Goal: Task Accomplishment & Management: Manage account settings

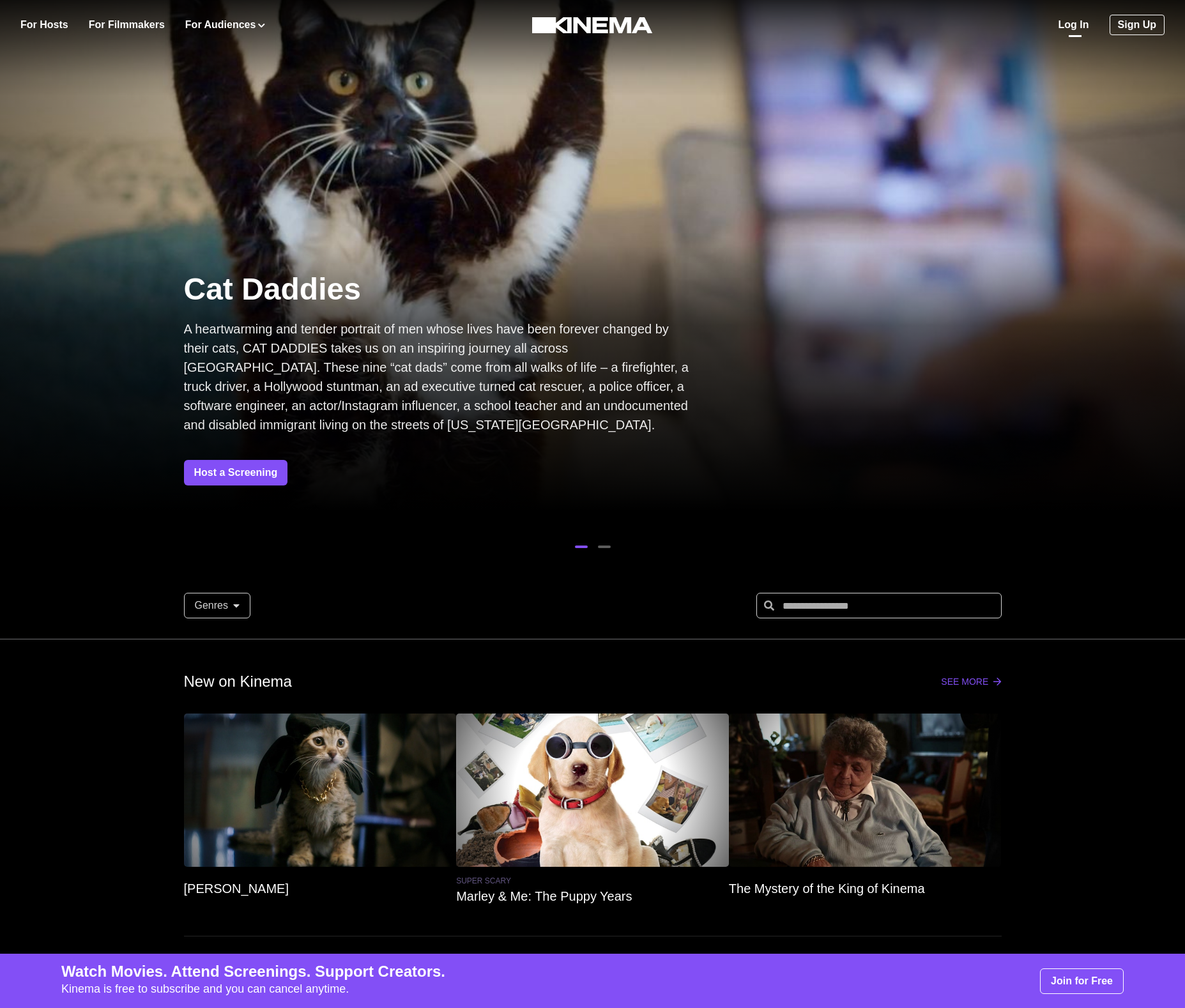
click at [1066, 27] on link "Log In" at bounding box center [1073, 24] width 30 height 16
click at [1076, 28] on link "Log In" at bounding box center [1073, 24] width 30 height 16
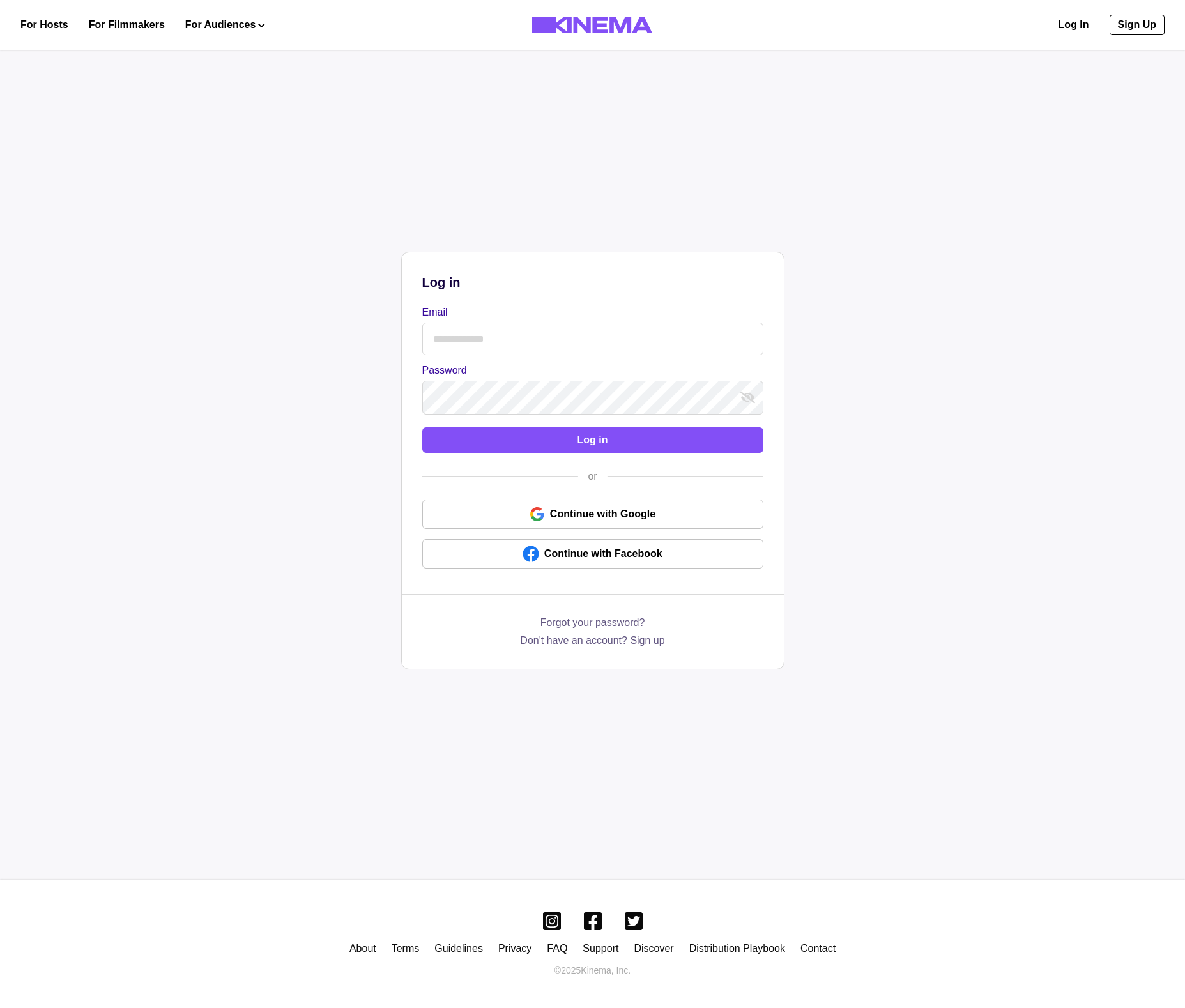
drag, startPoint x: 510, startPoint y: 345, endPoint x: 491, endPoint y: 353, distance: 20.6
click at [509, 346] on input "Email" at bounding box center [592, 339] width 341 height 33
type input "**********"
click at [468, 415] on div "**********" at bounding box center [593, 421] width 382 height 337
click at [530, 439] on button "Log in" at bounding box center [592, 440] width 341 height 26
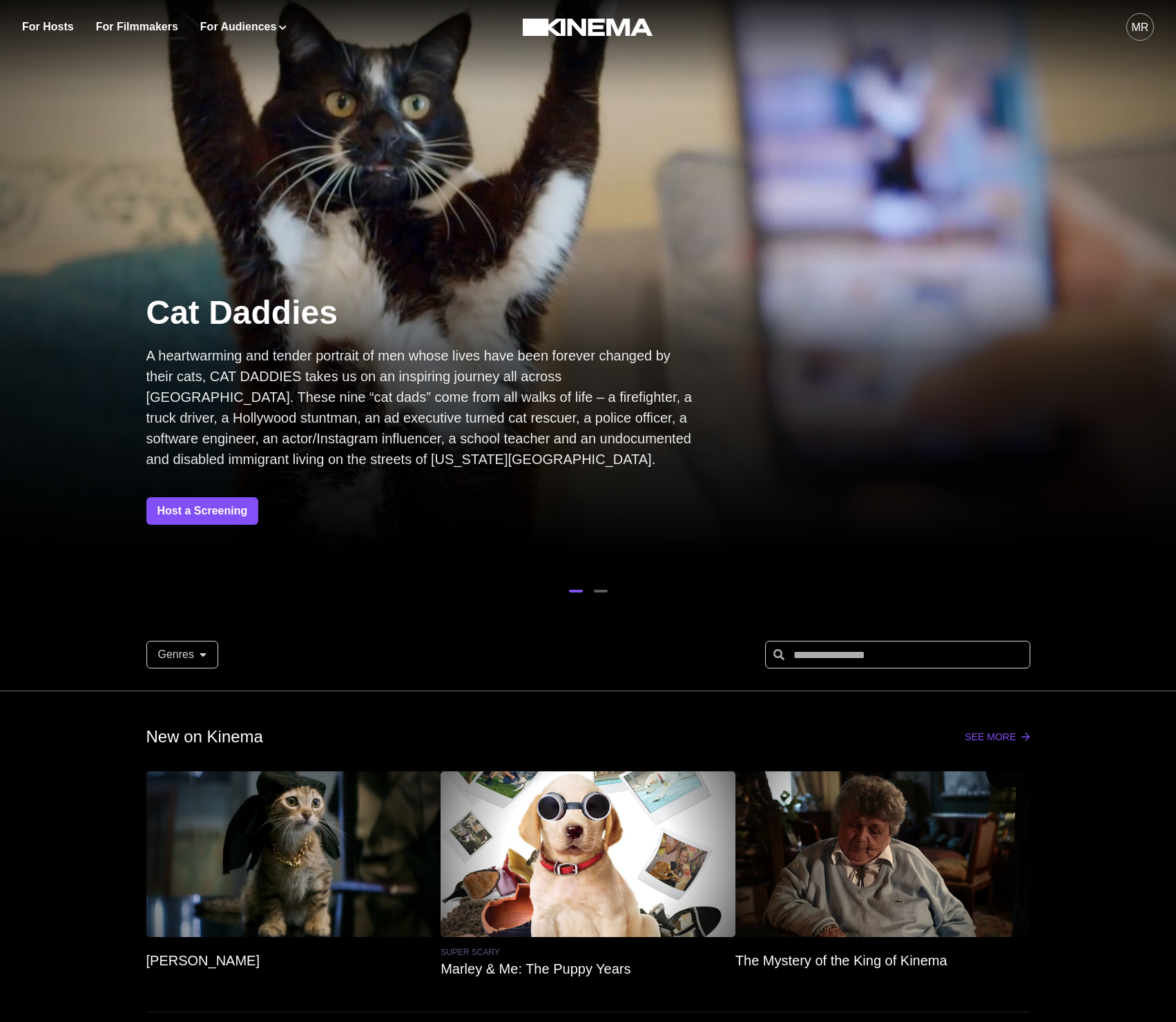
click at [1139, 28] on div "MR" at bounding box center [1141, 27] width 18 height 17
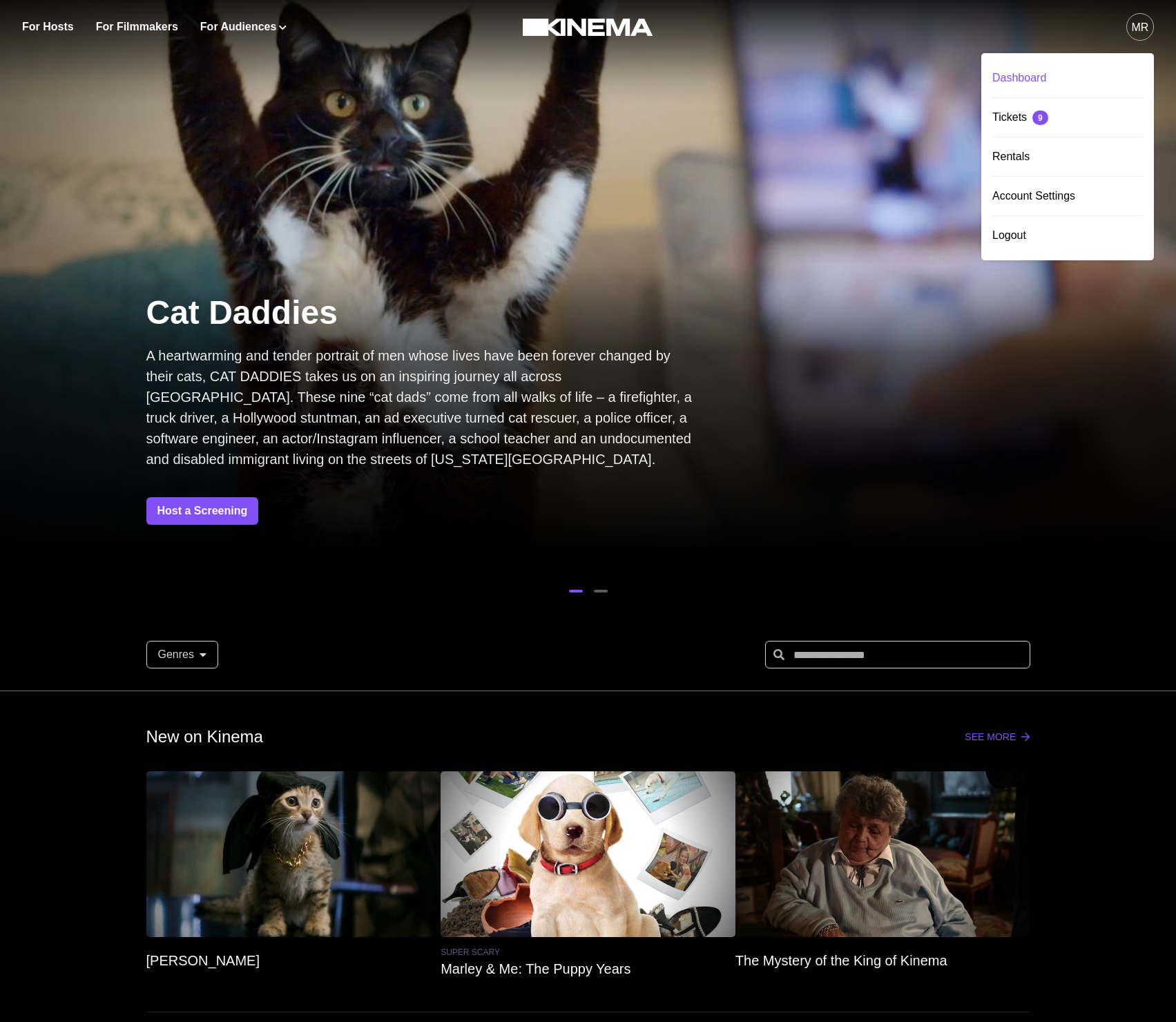
click at [1038, 81] on div "Dashboard" at bounding box center [1068, 78] width 151 height 38
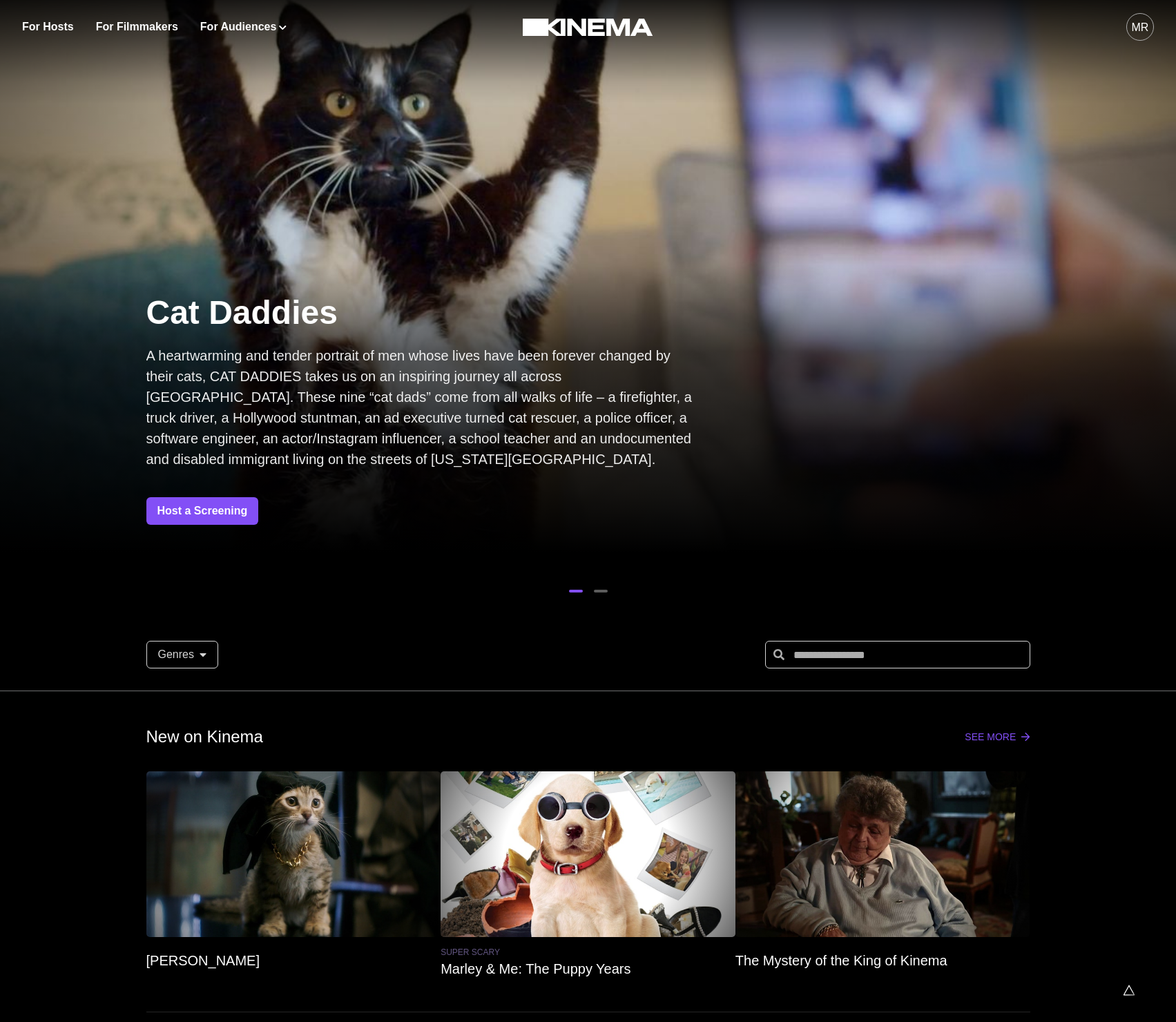
click at [1145, 23] on div "MR" at bounding box center [1141, 27] width 18 height 17
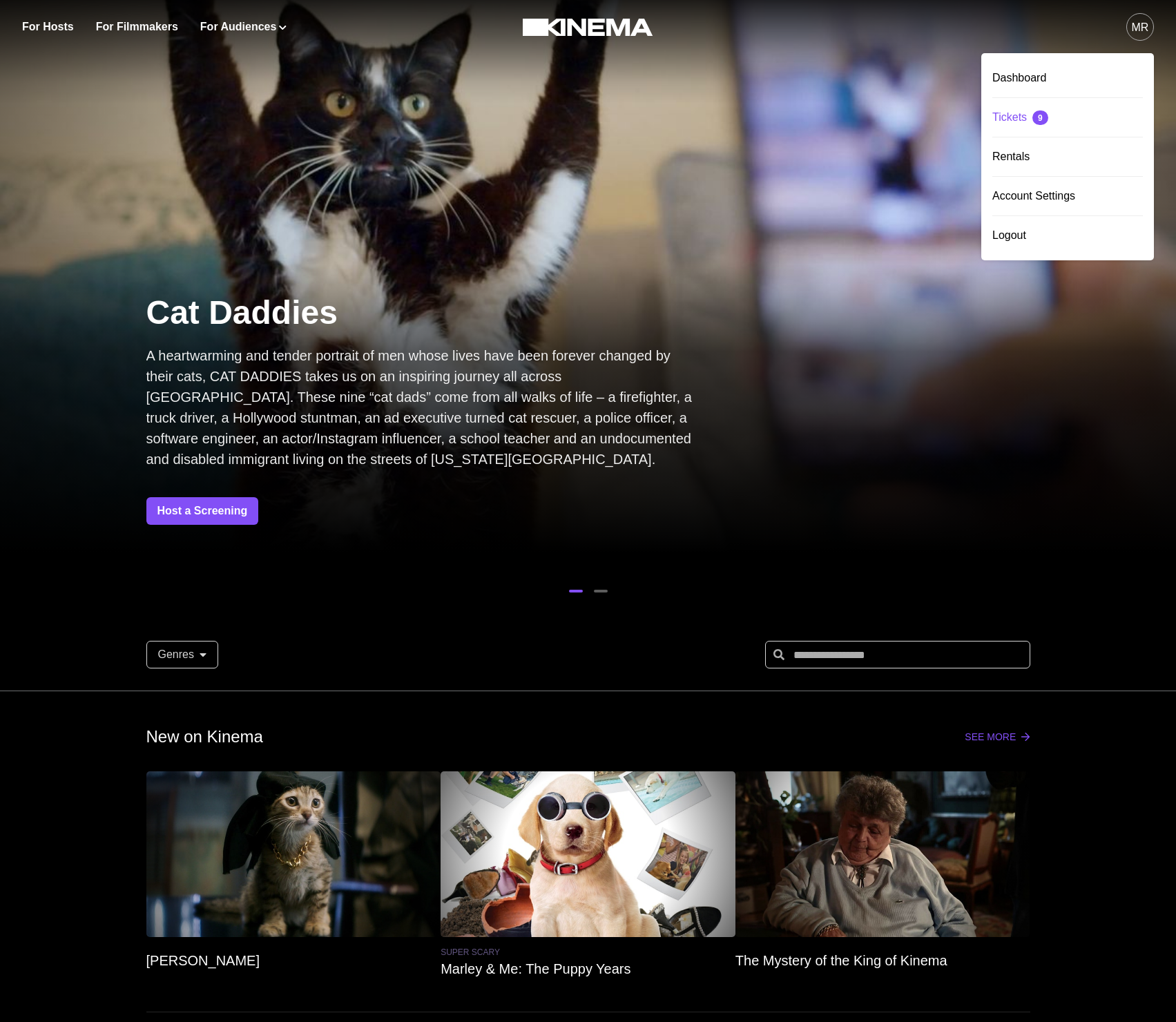
click at [1030, 110] on div "Tickets 9" at bounding box center [1068, 117] width 151 height 38
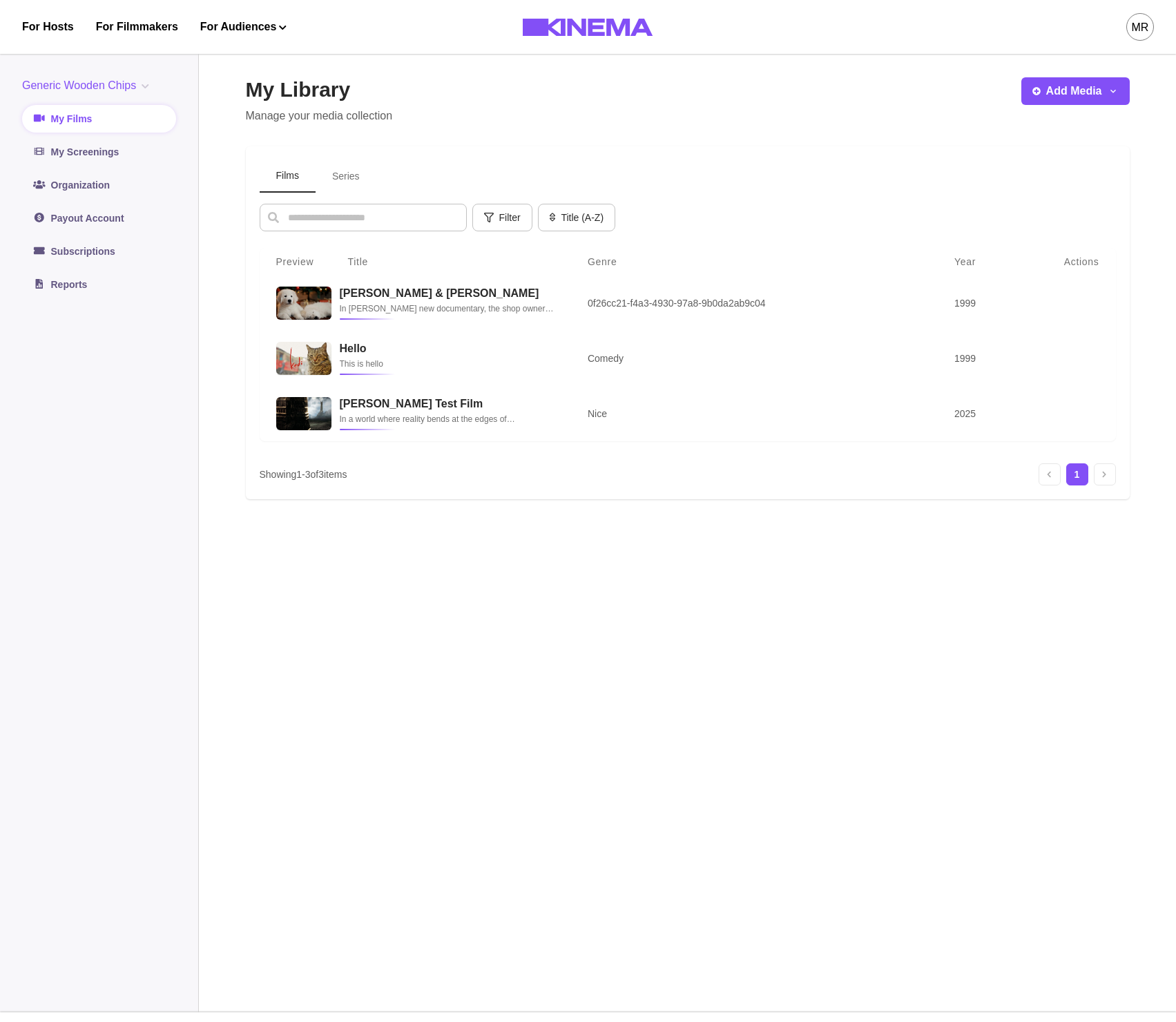
drag, startPoint x: 1158, startPoint y: 16, endPoint x: 1138, endPoint y: 26, distance: 22.4
click at [1141, 24] on div "For Hosts For Filmmakers For Audiences Events Watch Now MR" at bounding box center [588, 26] width 1176 height 54
click at [1138, 26] on div "MR" at bounding box center [1141, 27] width 18 height 17
click at [1018, 110] on div "Tickets 9" at bounding box center [1068, 117] width 151 height 38
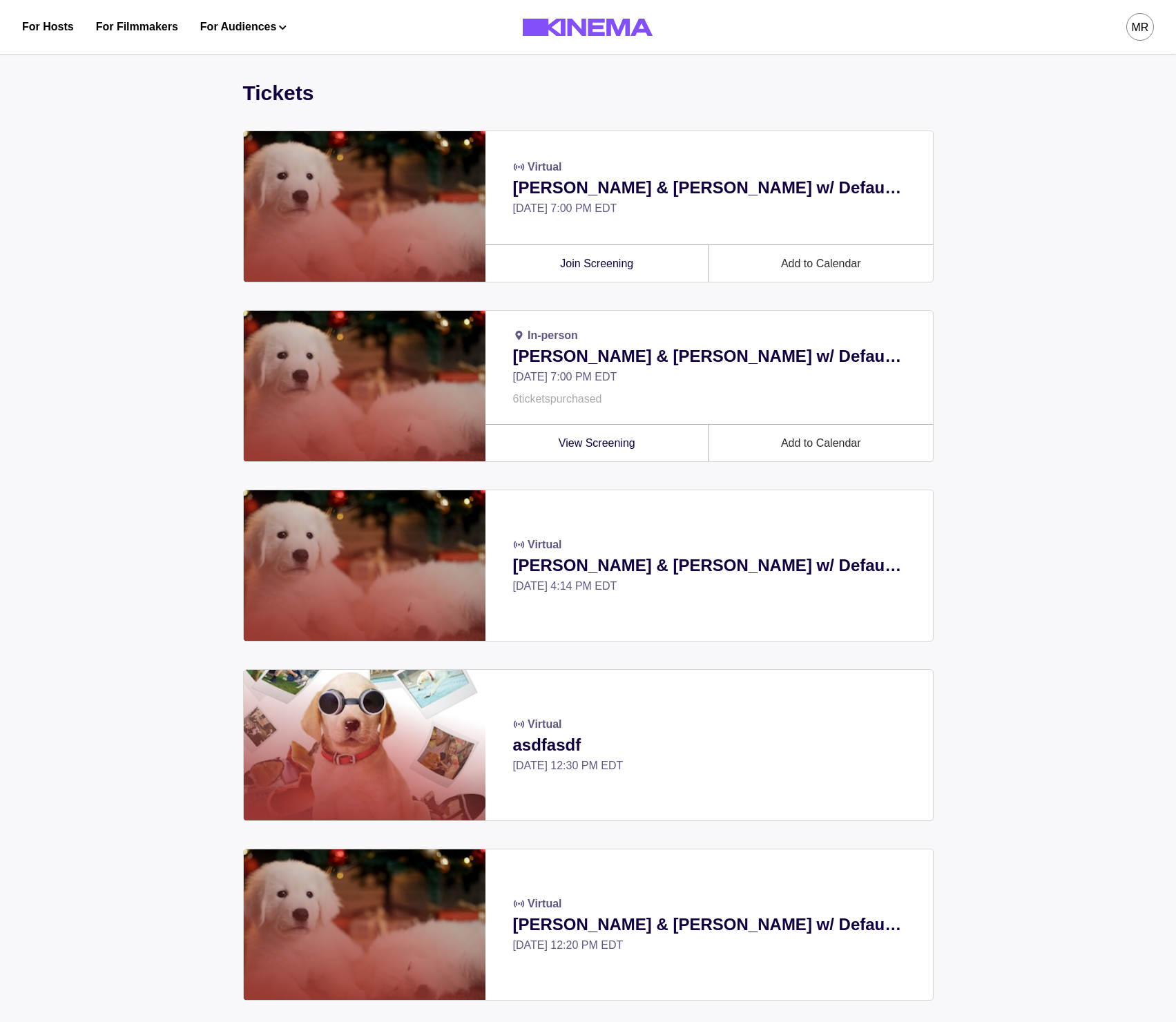
scroll to position [199, 0]
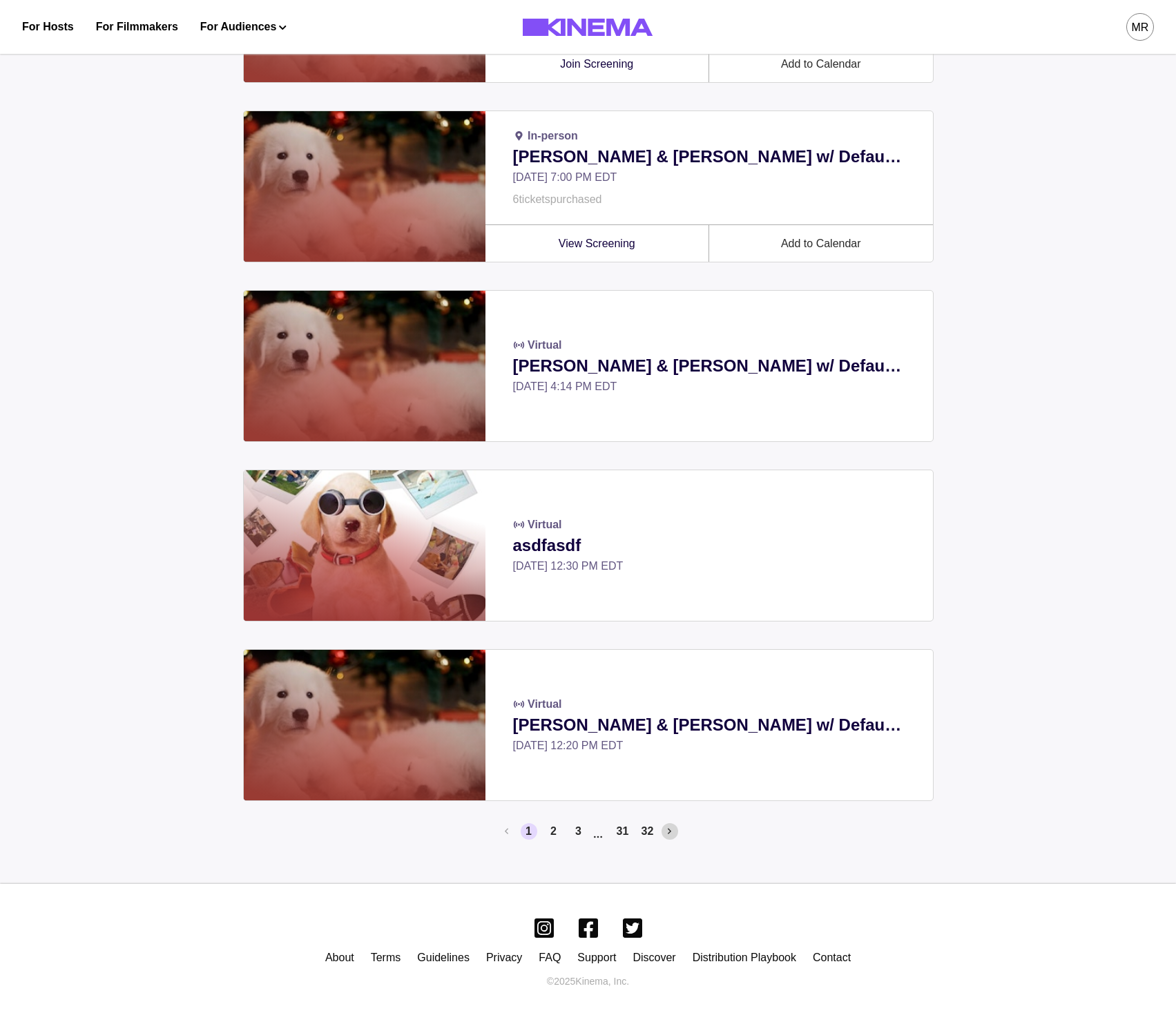
click at [666, 836] on button "Next page" at bounding box center [669, 831] width 17 height 17
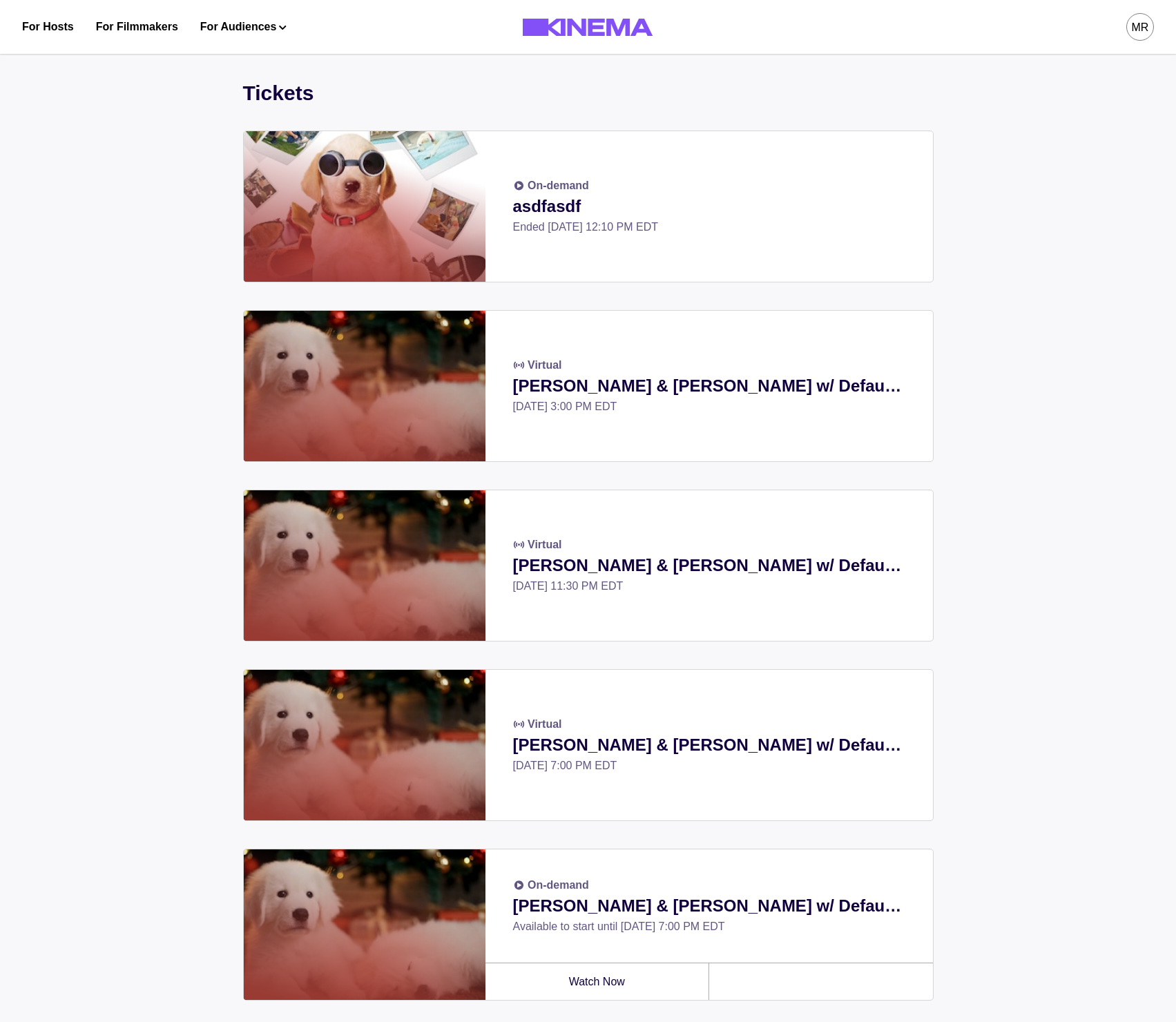
scroll to position [199, 0]
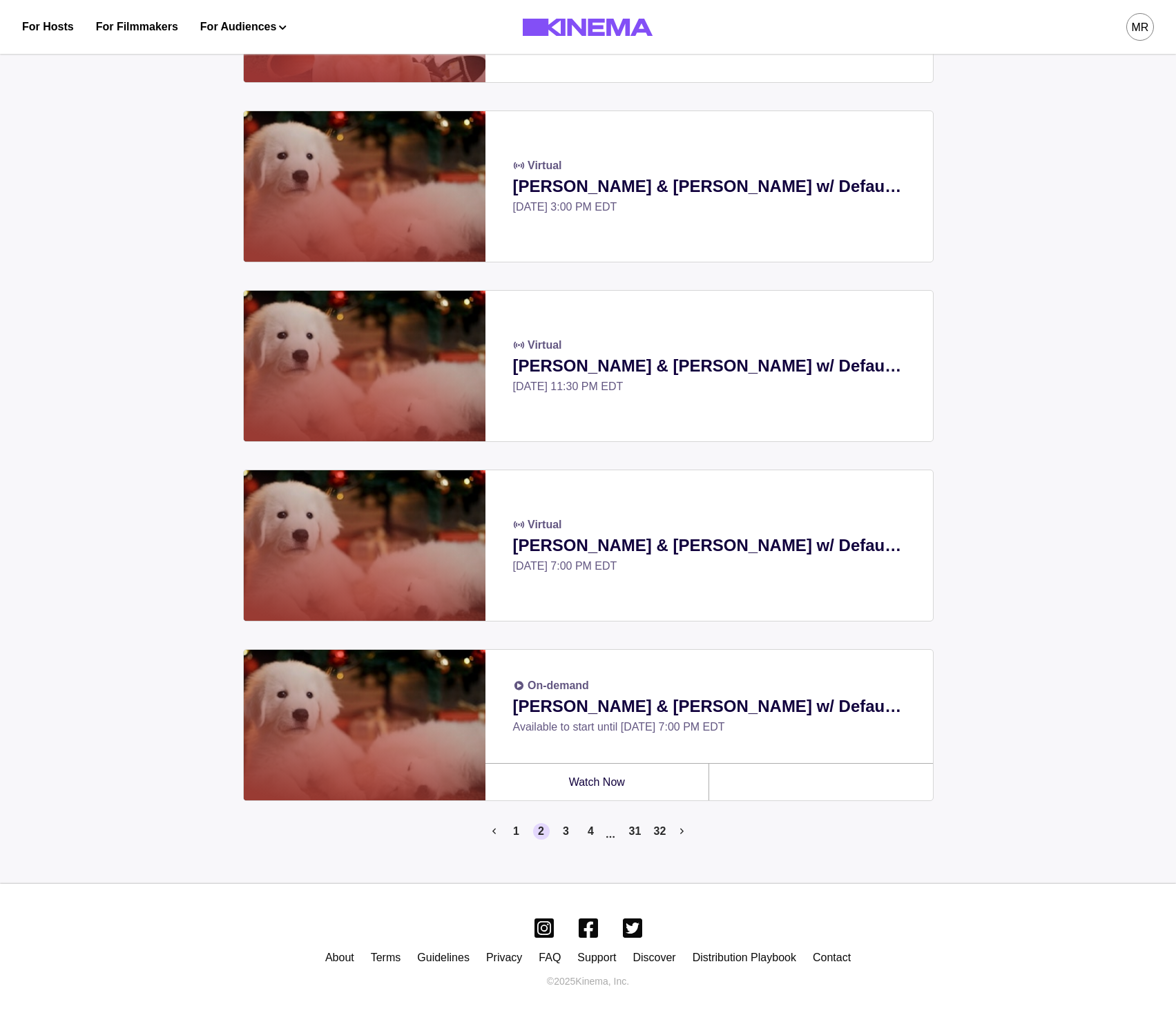
click at [683, 827] on icon "Next page" at bounding box center [682, 832] width 3 height 10
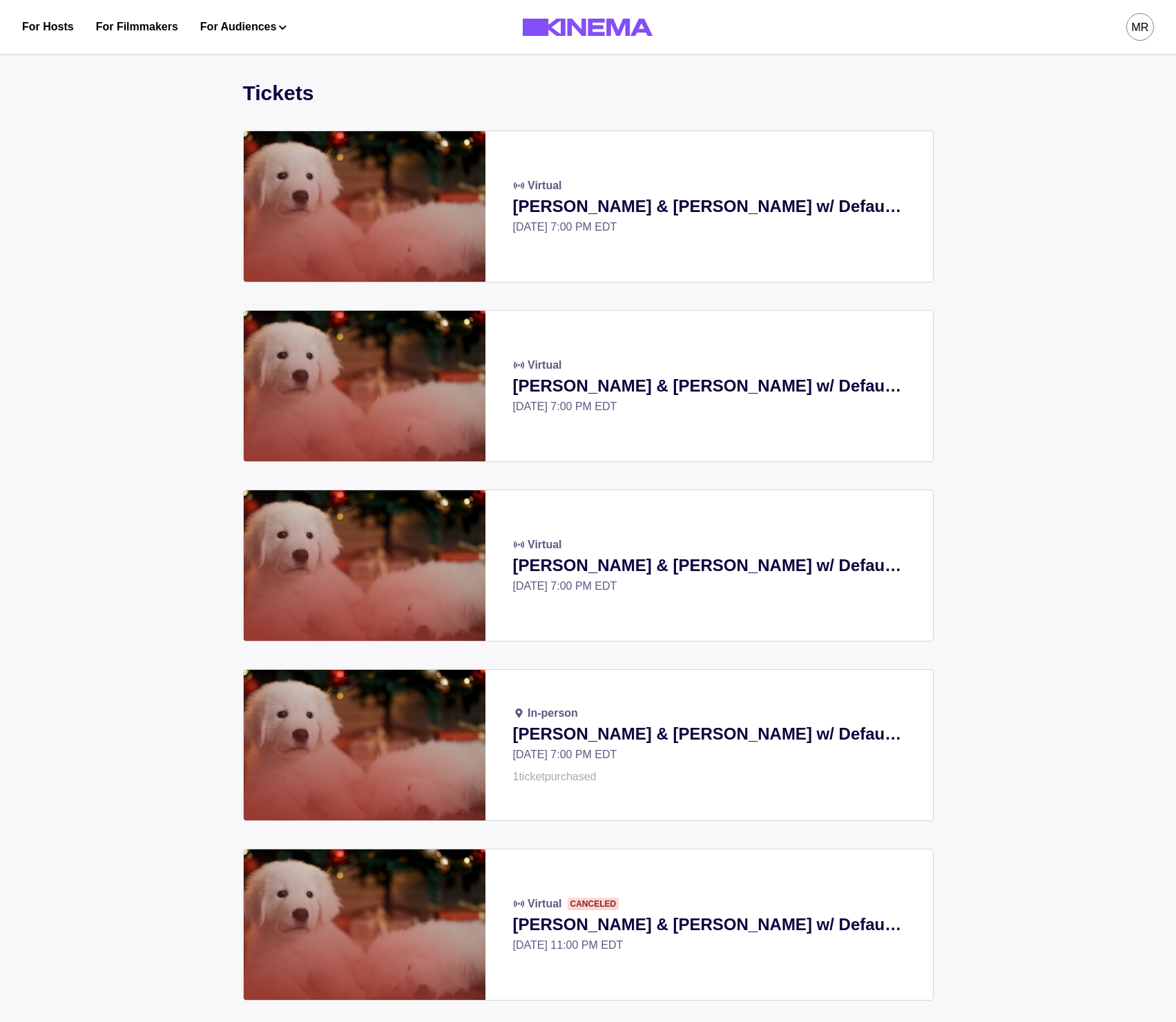
scroll to position [199, 0]
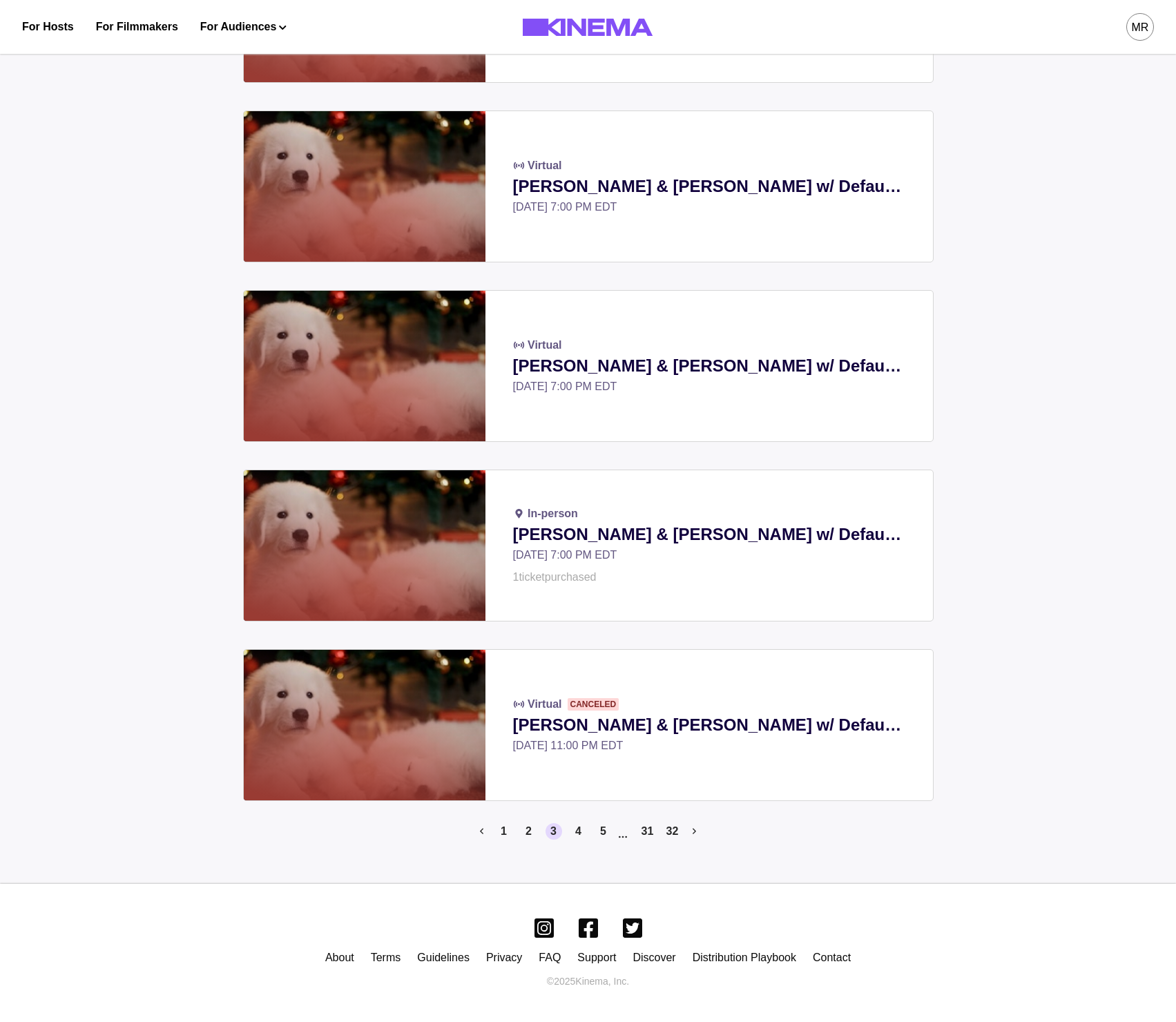
click at [681, 829] on nav "1 2 3 4 5 31 32" at bounding box center [588, 836] width 691 height 28
click at [692, 832] on icon "Next page" at bounding box center [694, 832] width 3 height 10
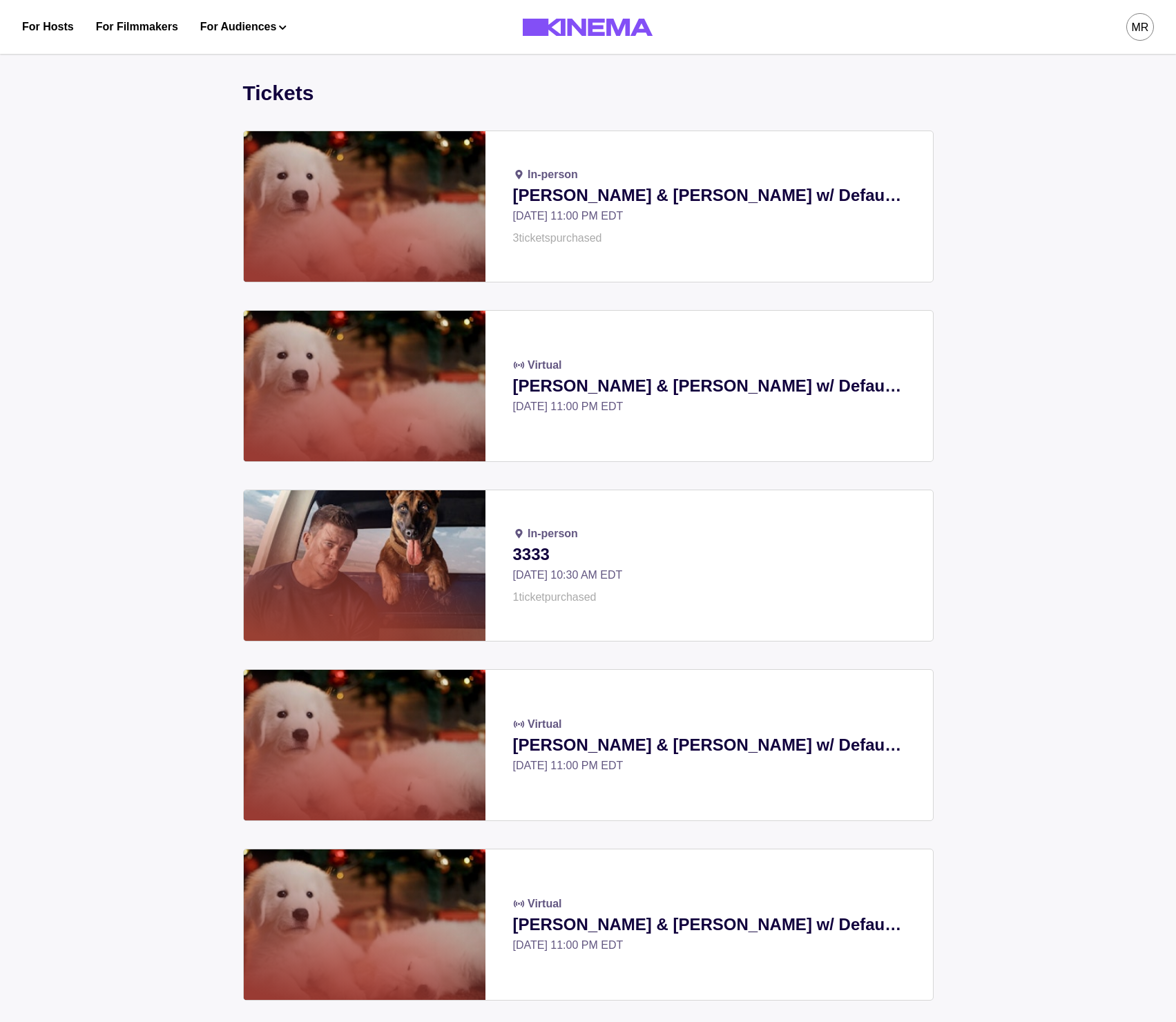
scroll to position [199, 0]
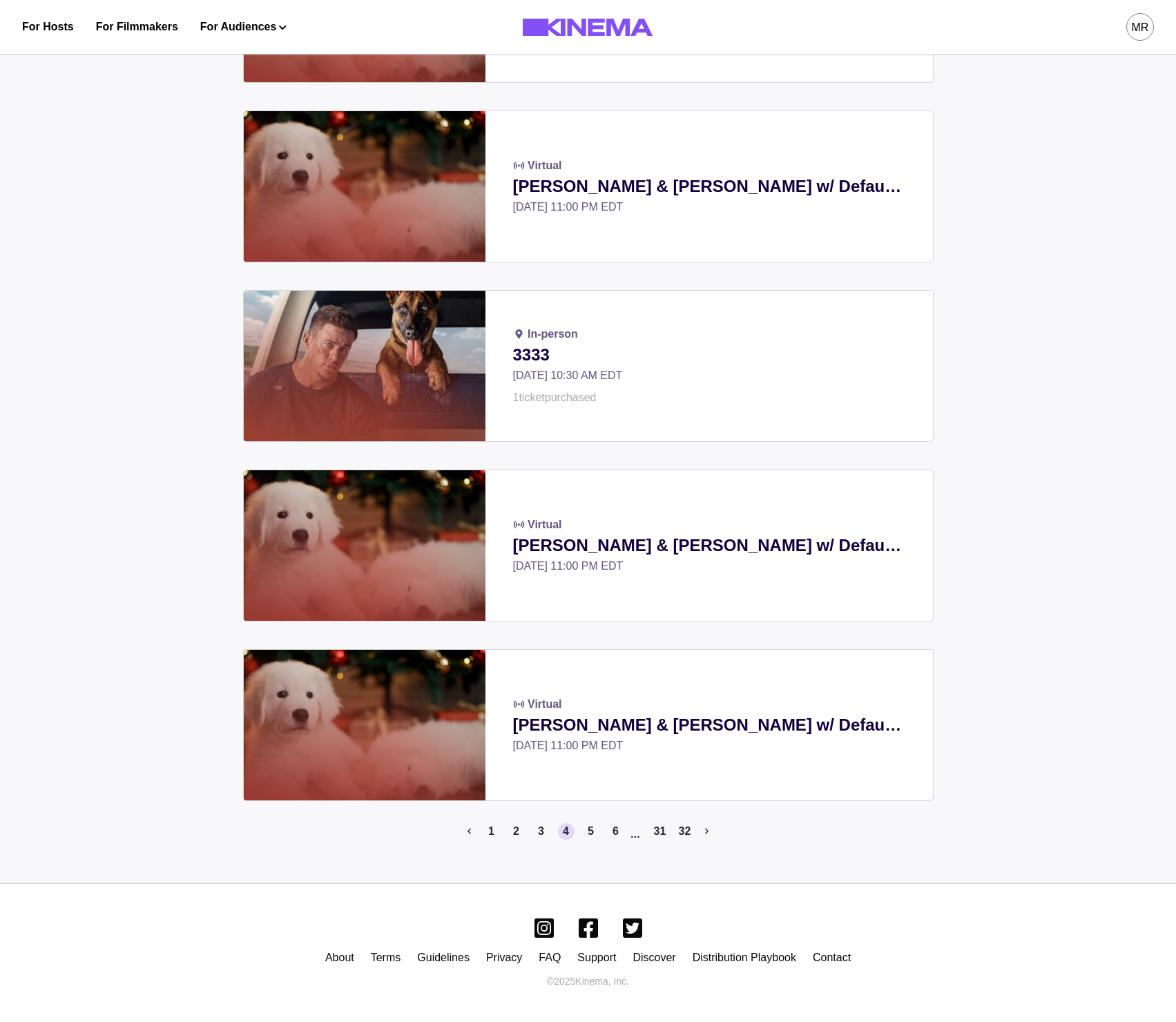
click at [648, 833] on li "31" at bounding box center [657, 836] width 22 height 28
click at [636, 835] on icon "Jump pages forward" at bounding box center [636, 837] width 11 height 11
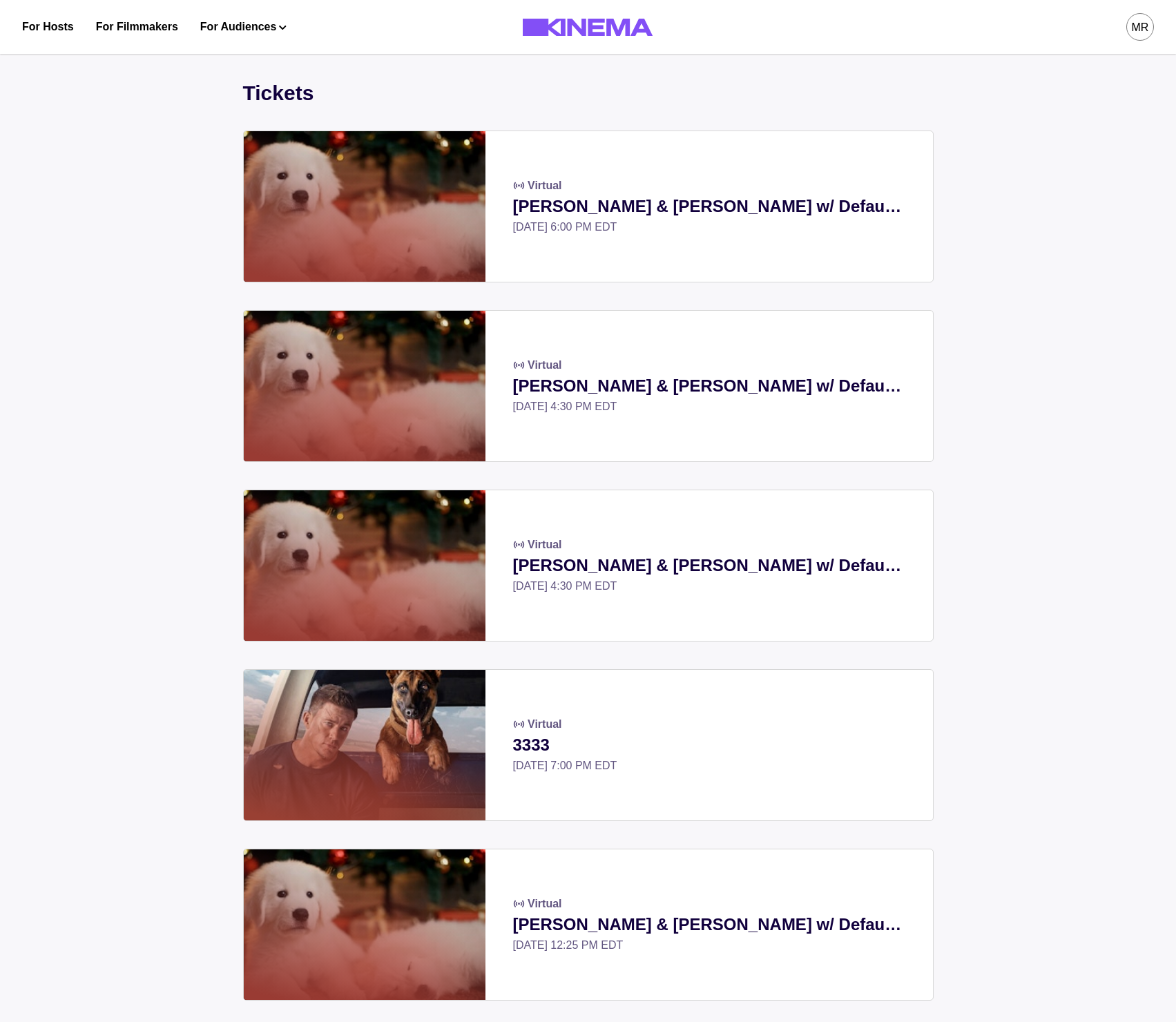
scroll to position [199, 0]
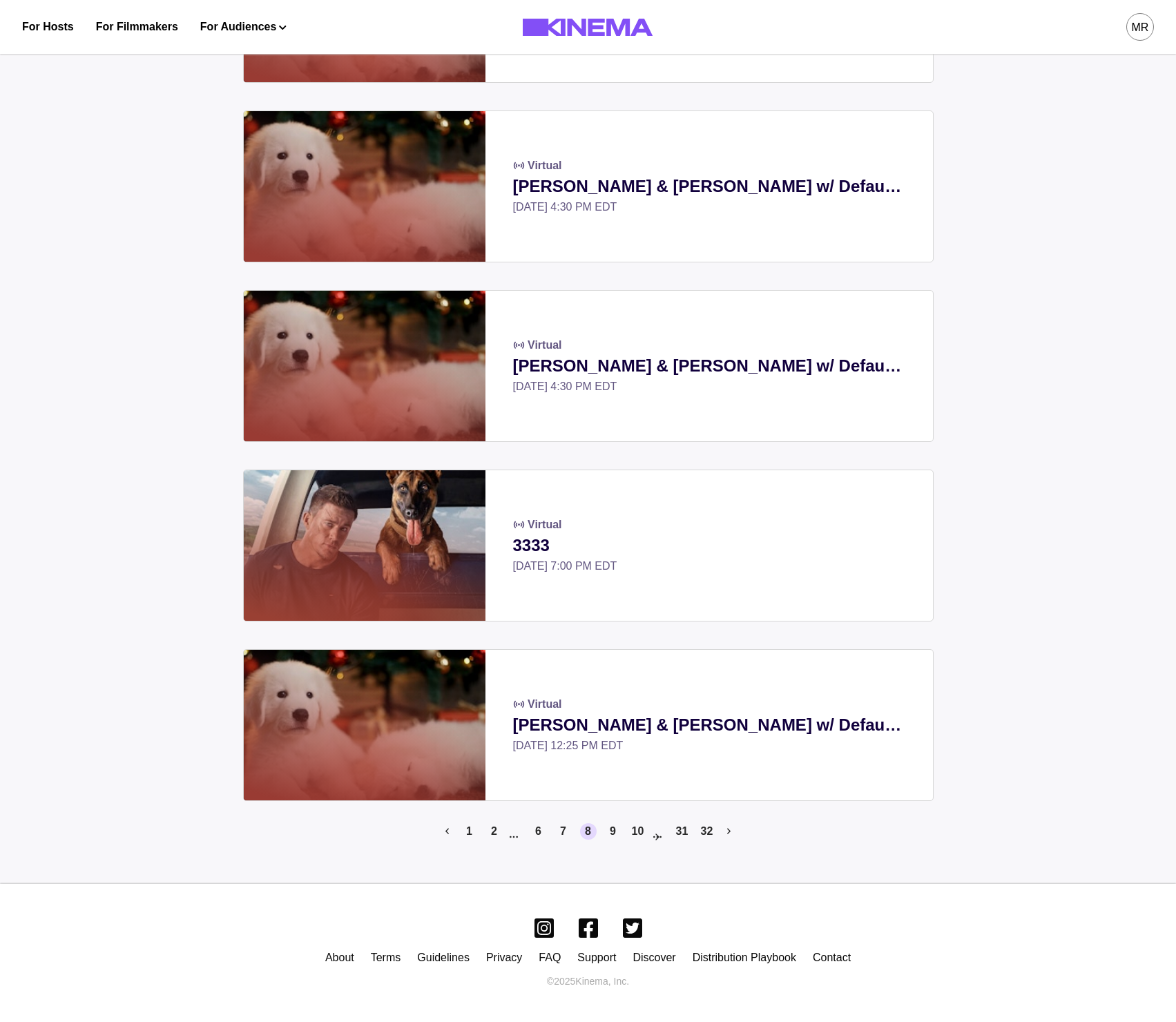
click at [660, 838] on icon "Jump pages forward" at bounding box center [657, 837] width 11 height 11
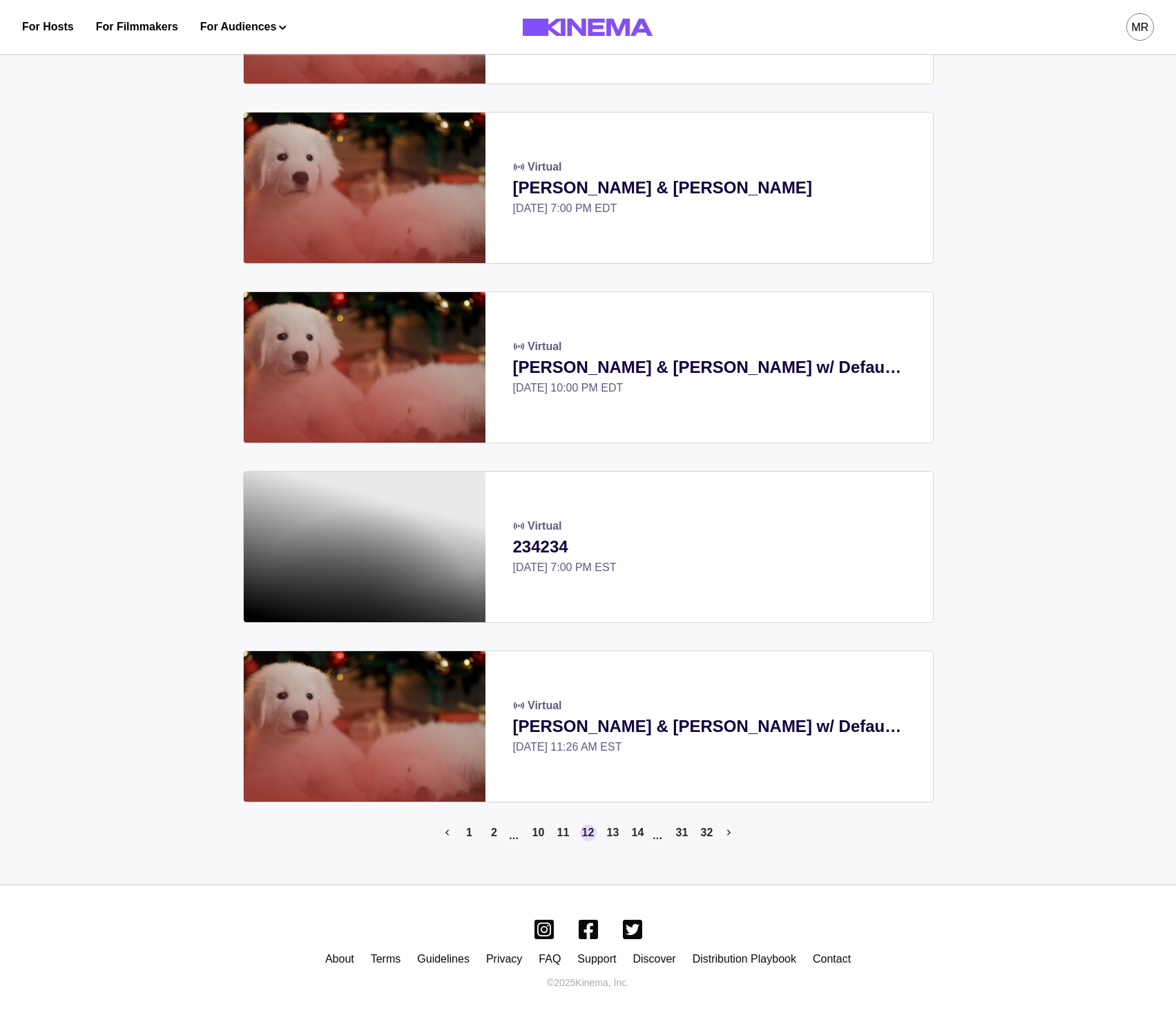
scroll to position [199, 0]
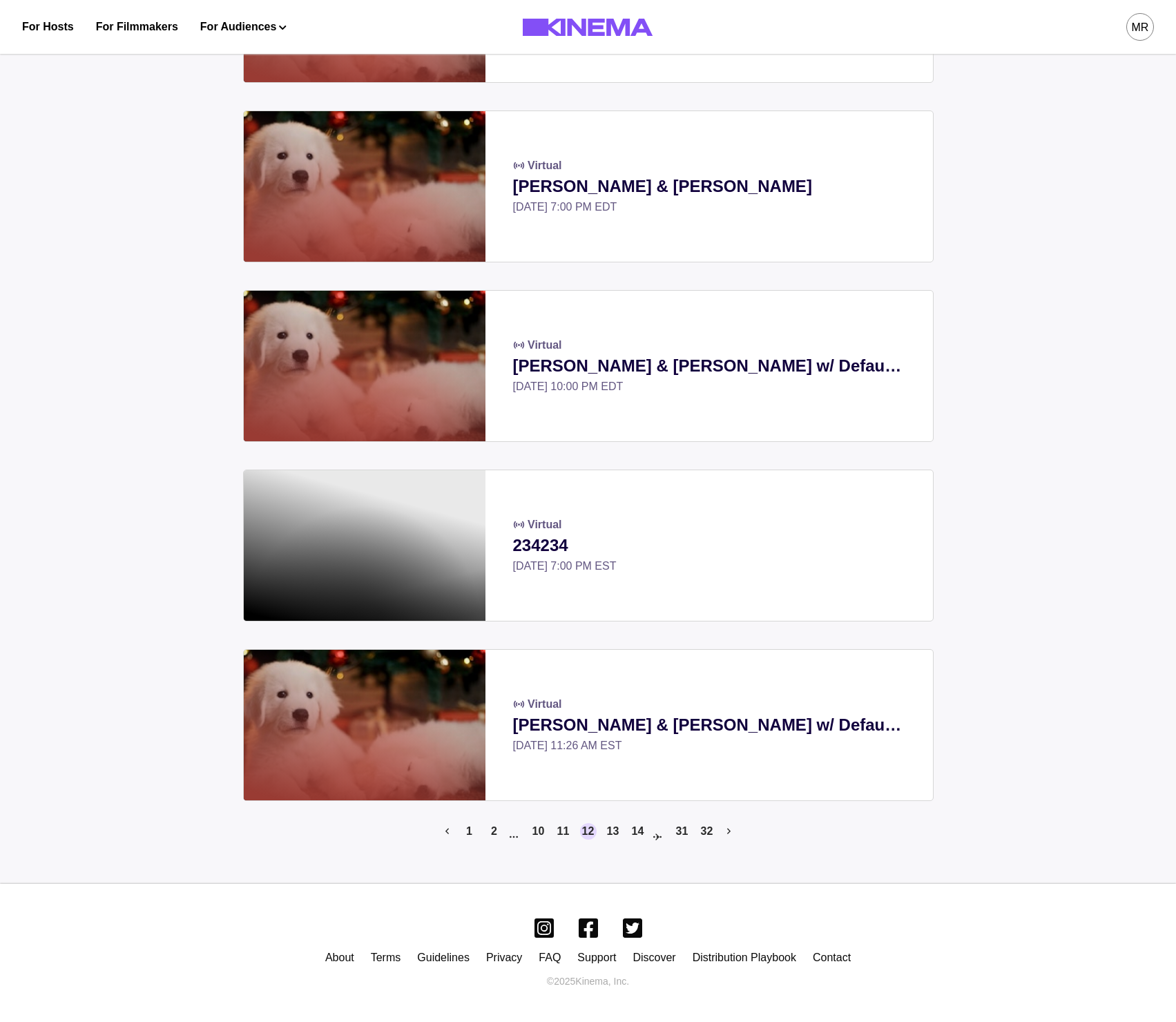
click at [664, 842] on button "Jump pages forward" at bounding box center [657, 836] width 17 height 28
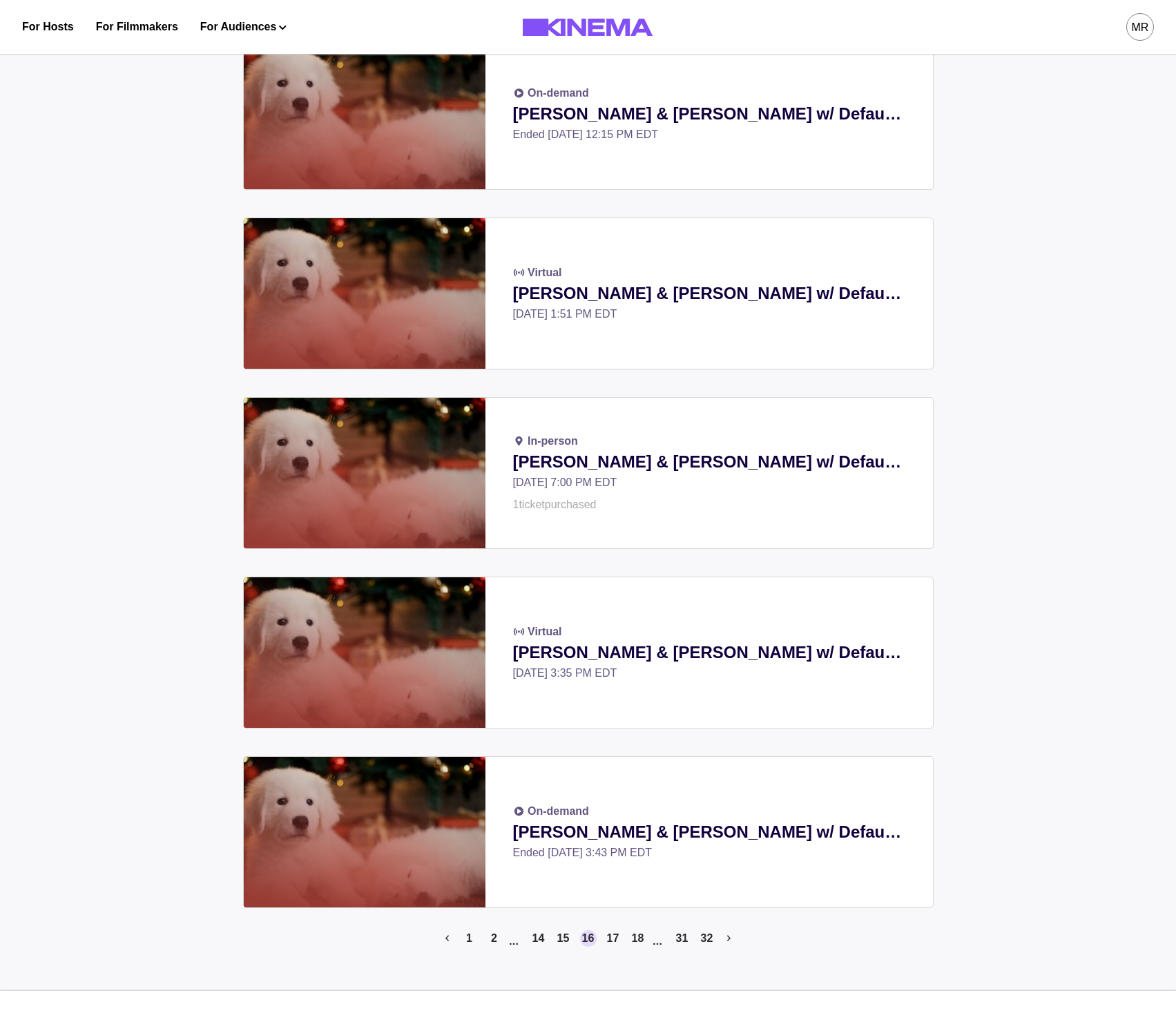
scroll to position [199, 0]
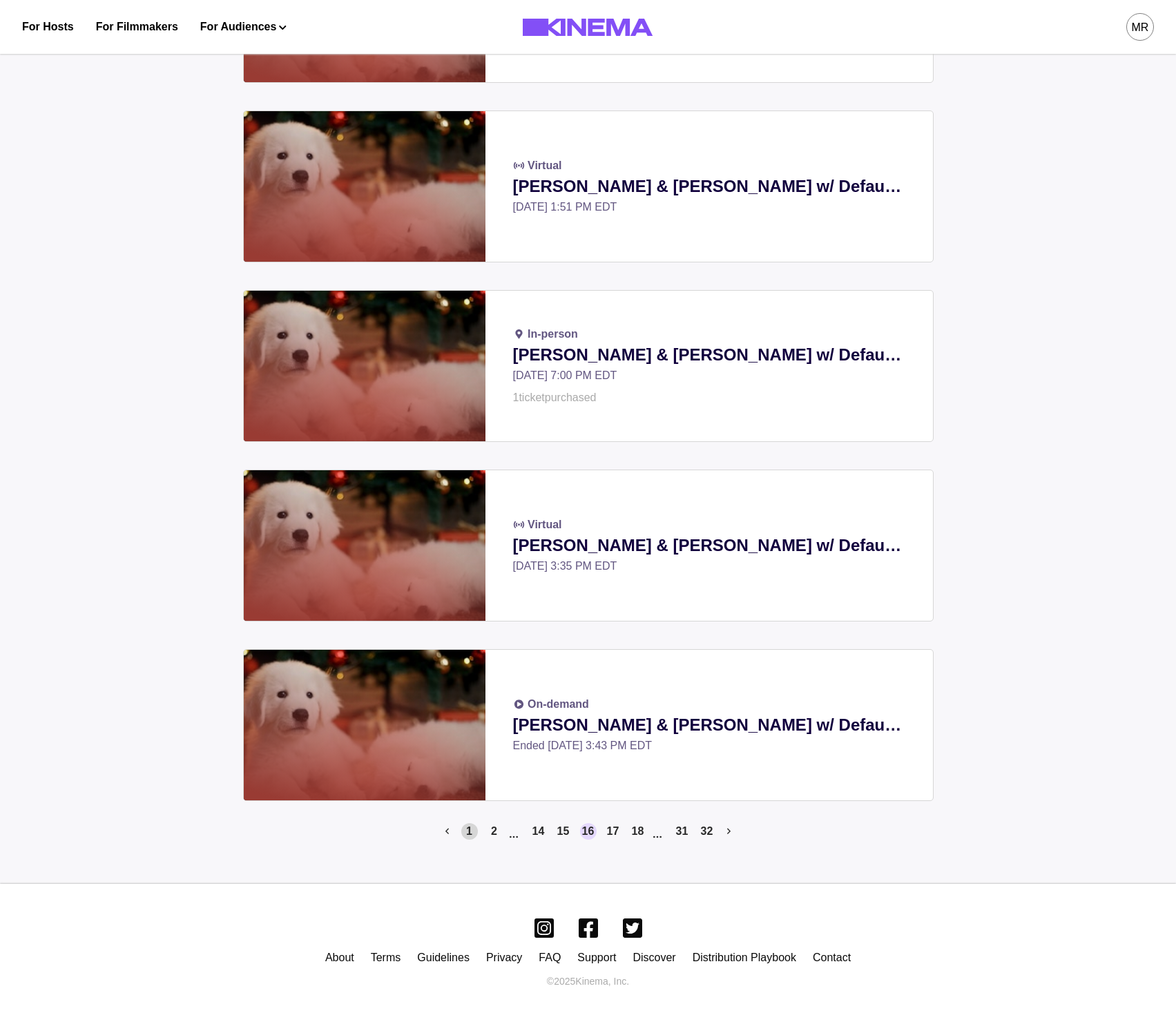
click at [470, 833] on button "1" at bounding box center [469, 831] width 17 height 17
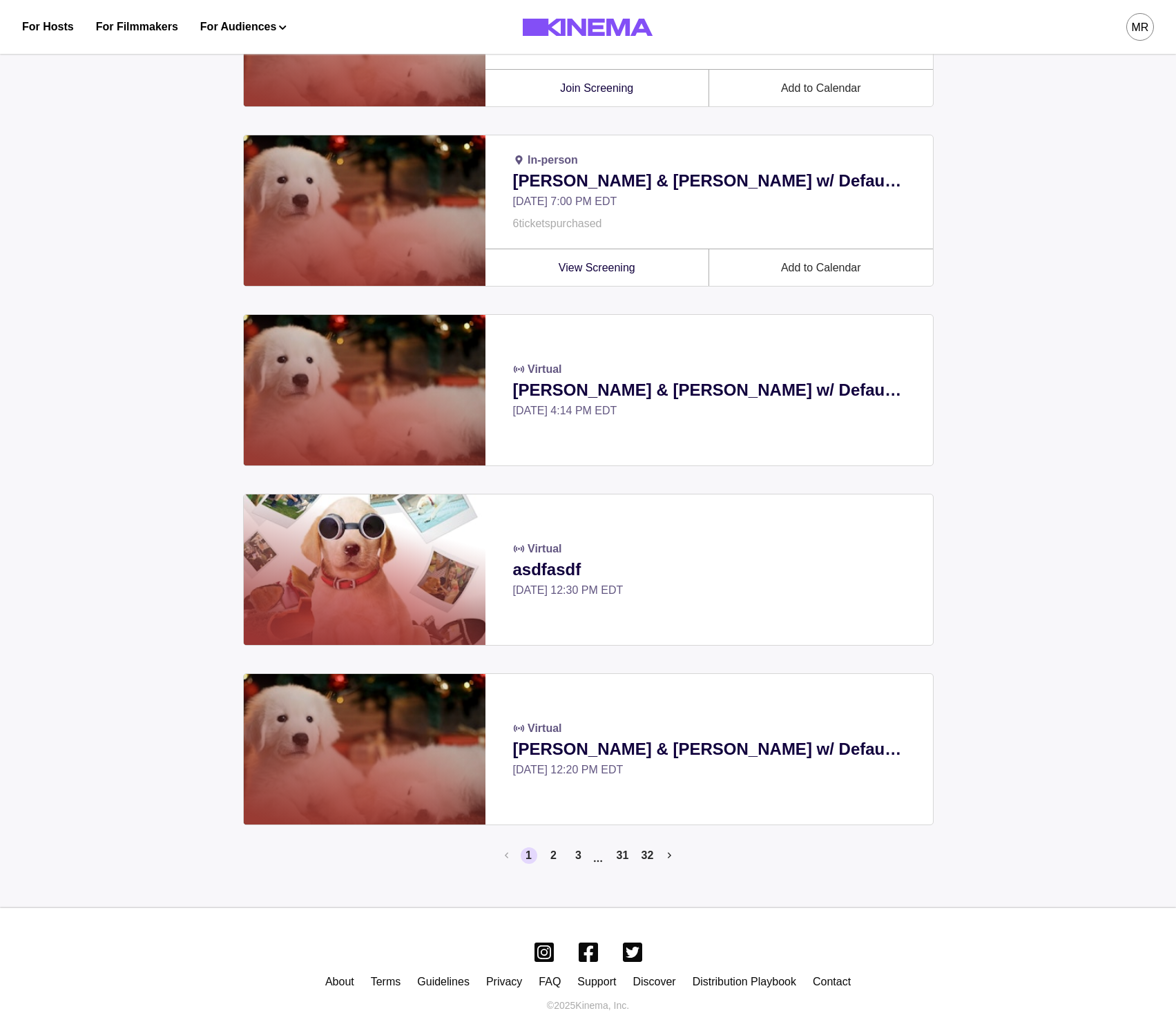
scroll to position [199, 0]
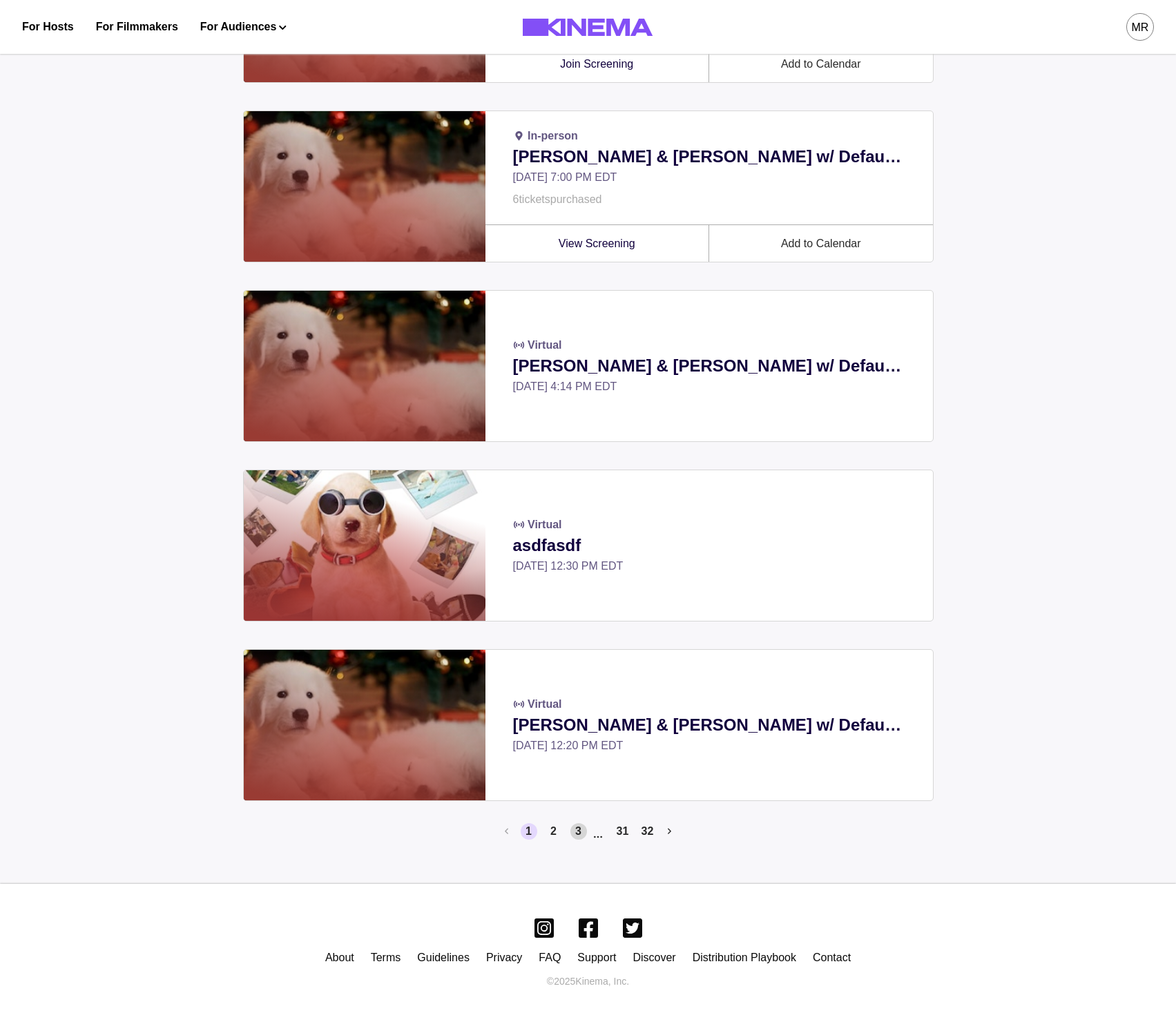
click at [573, 836] on button "3" at bounding box center [579, 831] width 17 height 17
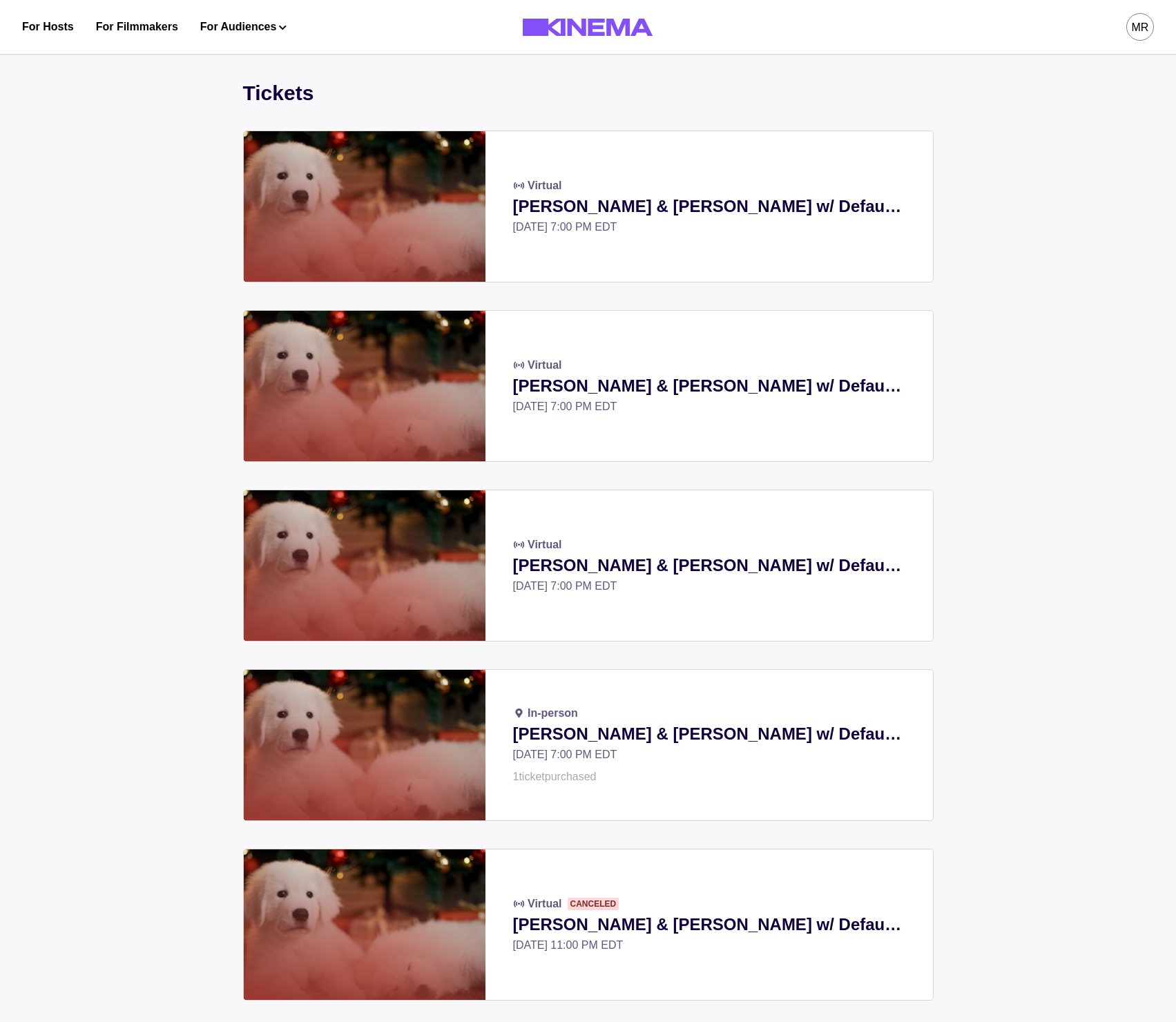
scroll to position [199, 0]
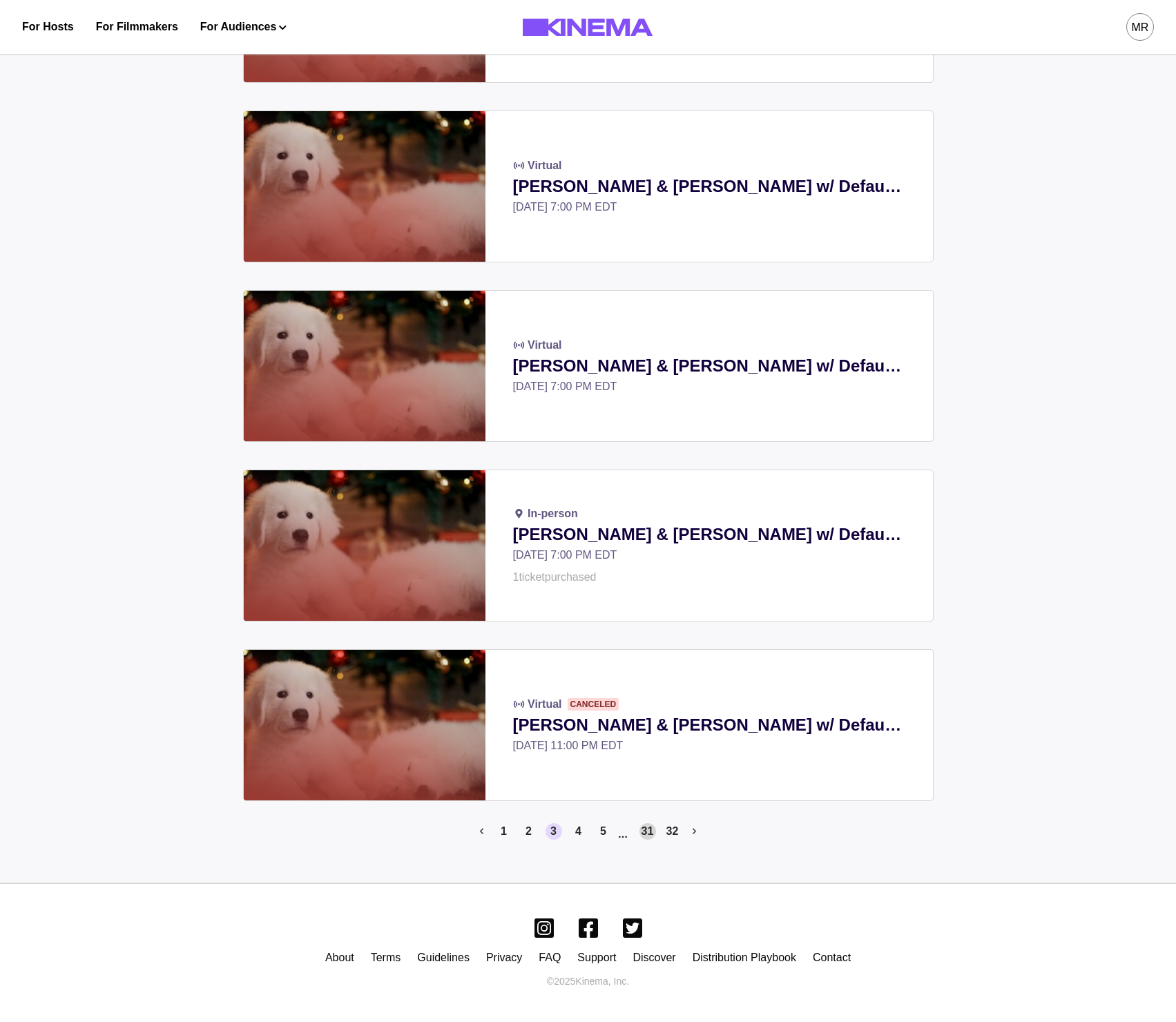
click at [646, 826] on button "31" at bounding box center [648, 831] width 17 height 17
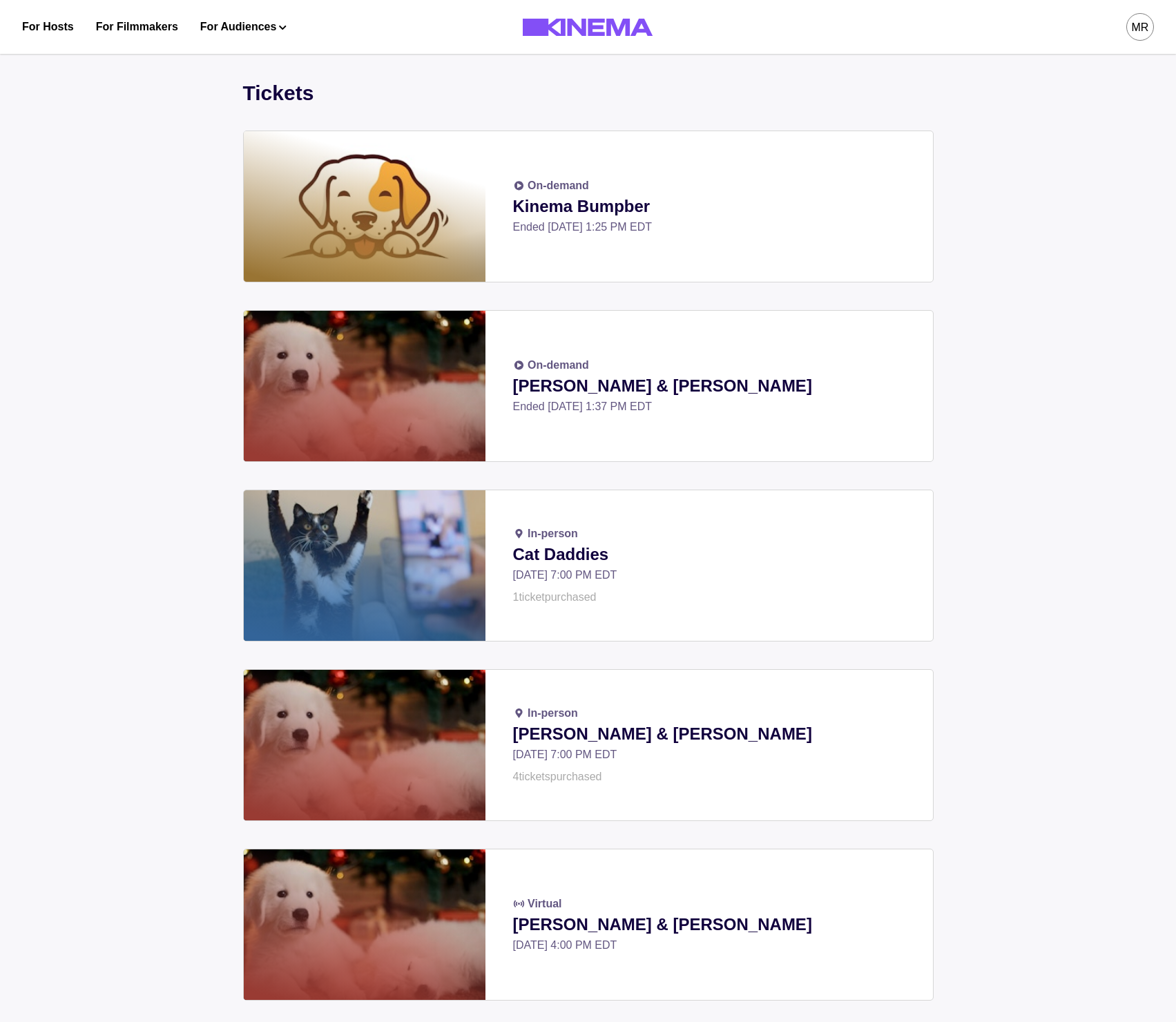
scroll to position [199, 0]
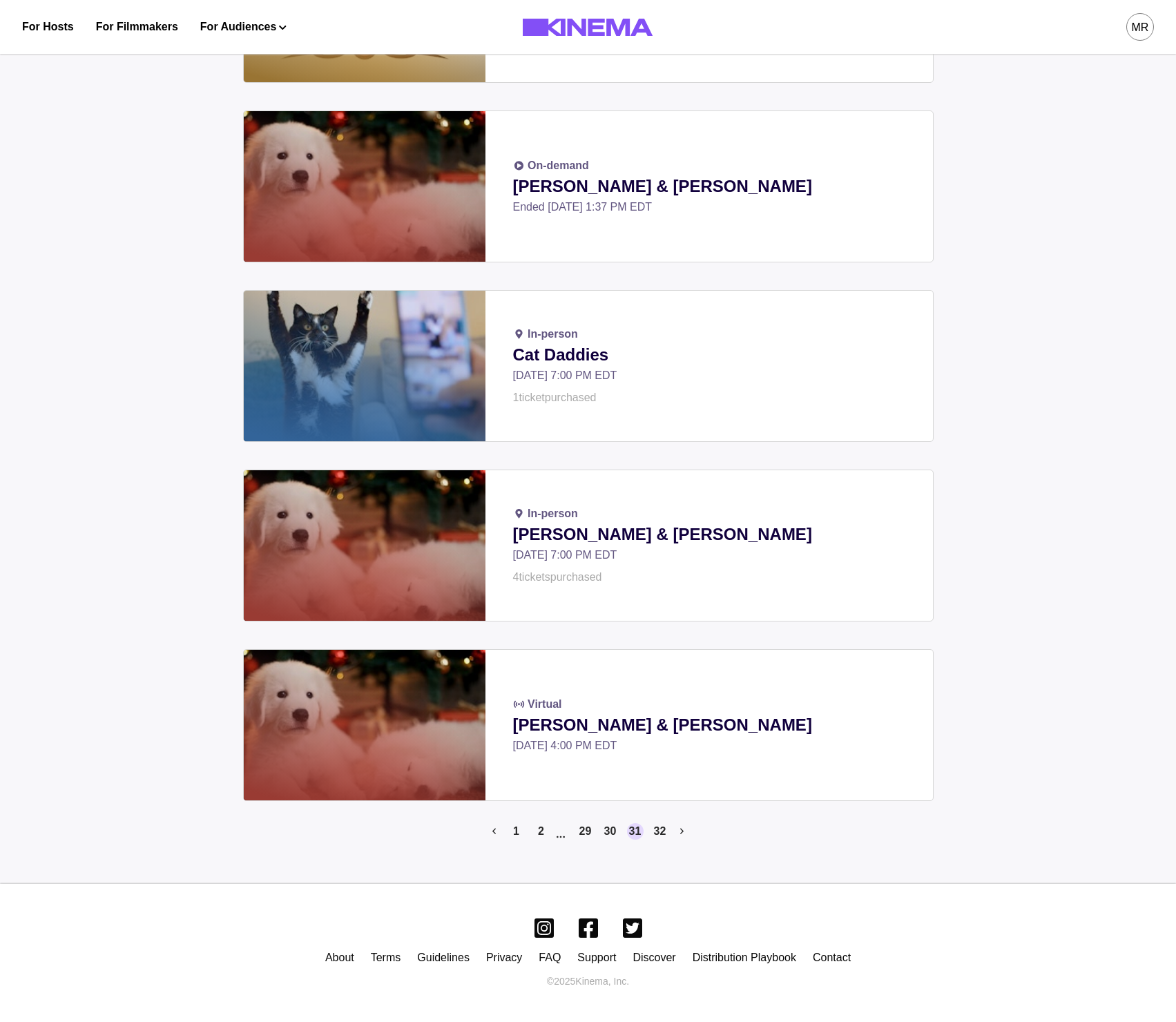
click at [514, 825] on button "1" at bounding box center [516, 831] width 17 height 17
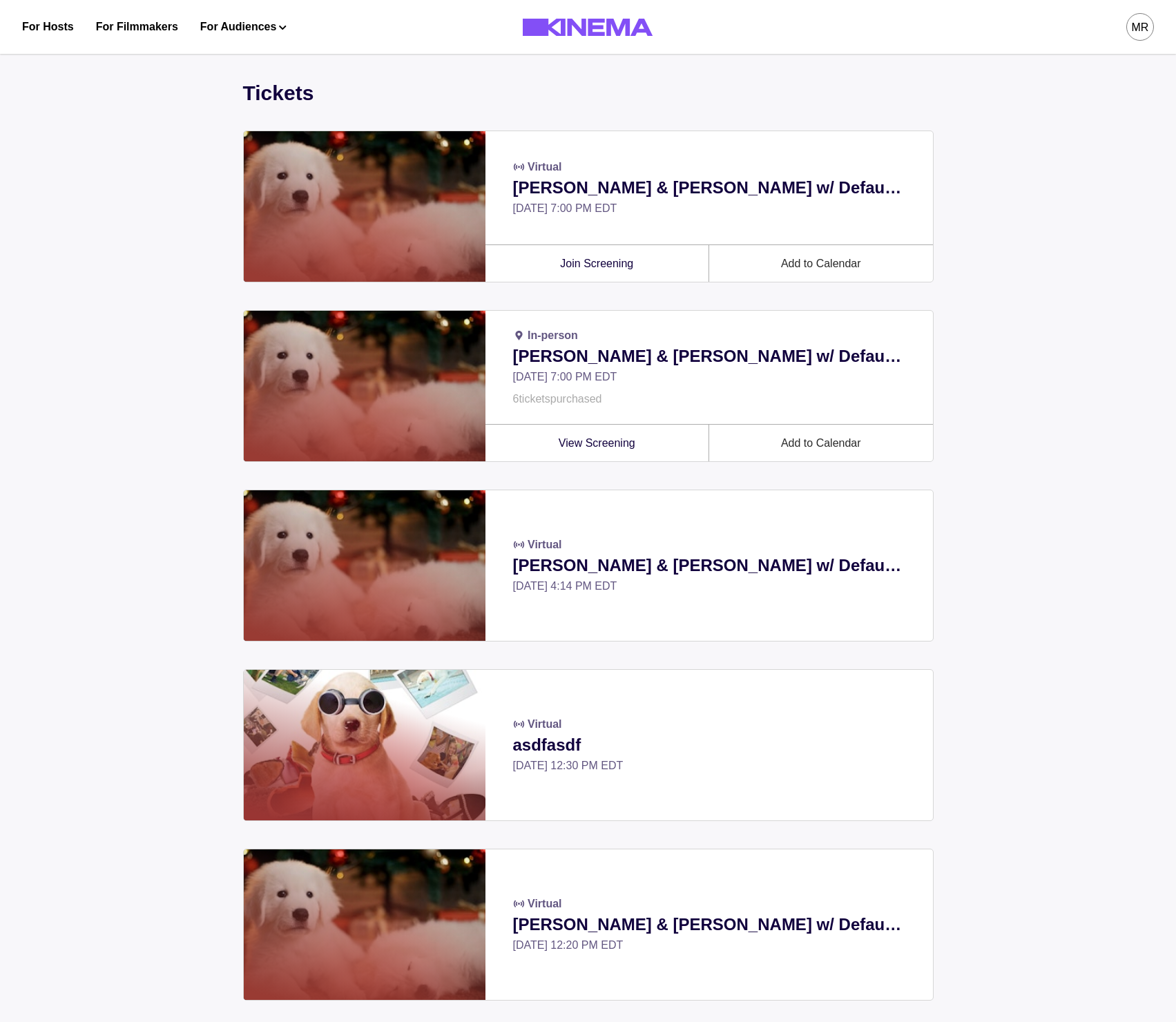
click at [1149, 34] on div "MR" at bounding box center [1140, 26] width 28 height 28
click at [1070, 148] on div "Rentals" at bounding box center [1068, 157] width 151 height 38
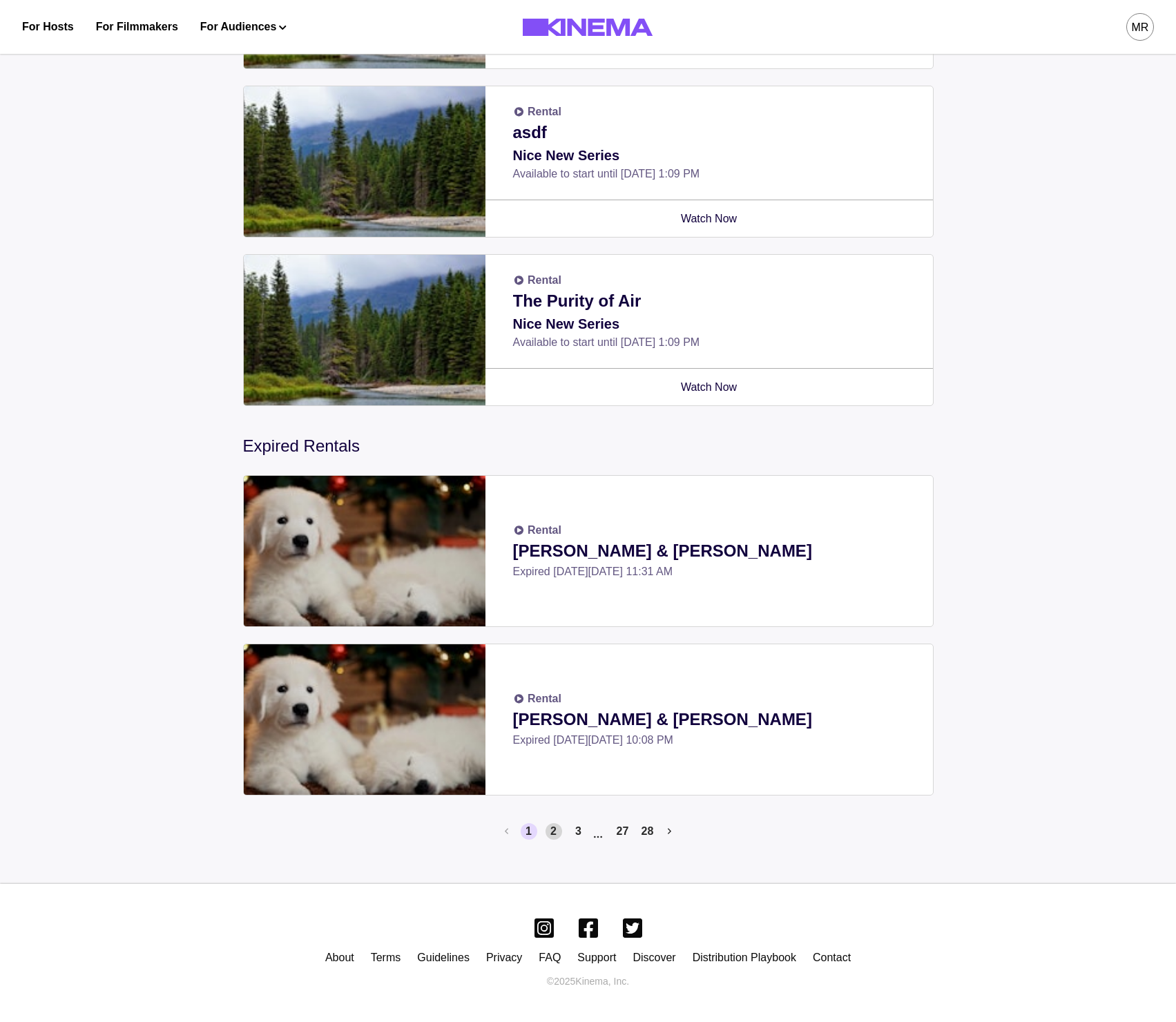
click at [548, 836] on button "2" at bounding box center [553, 831] width 17 height 17
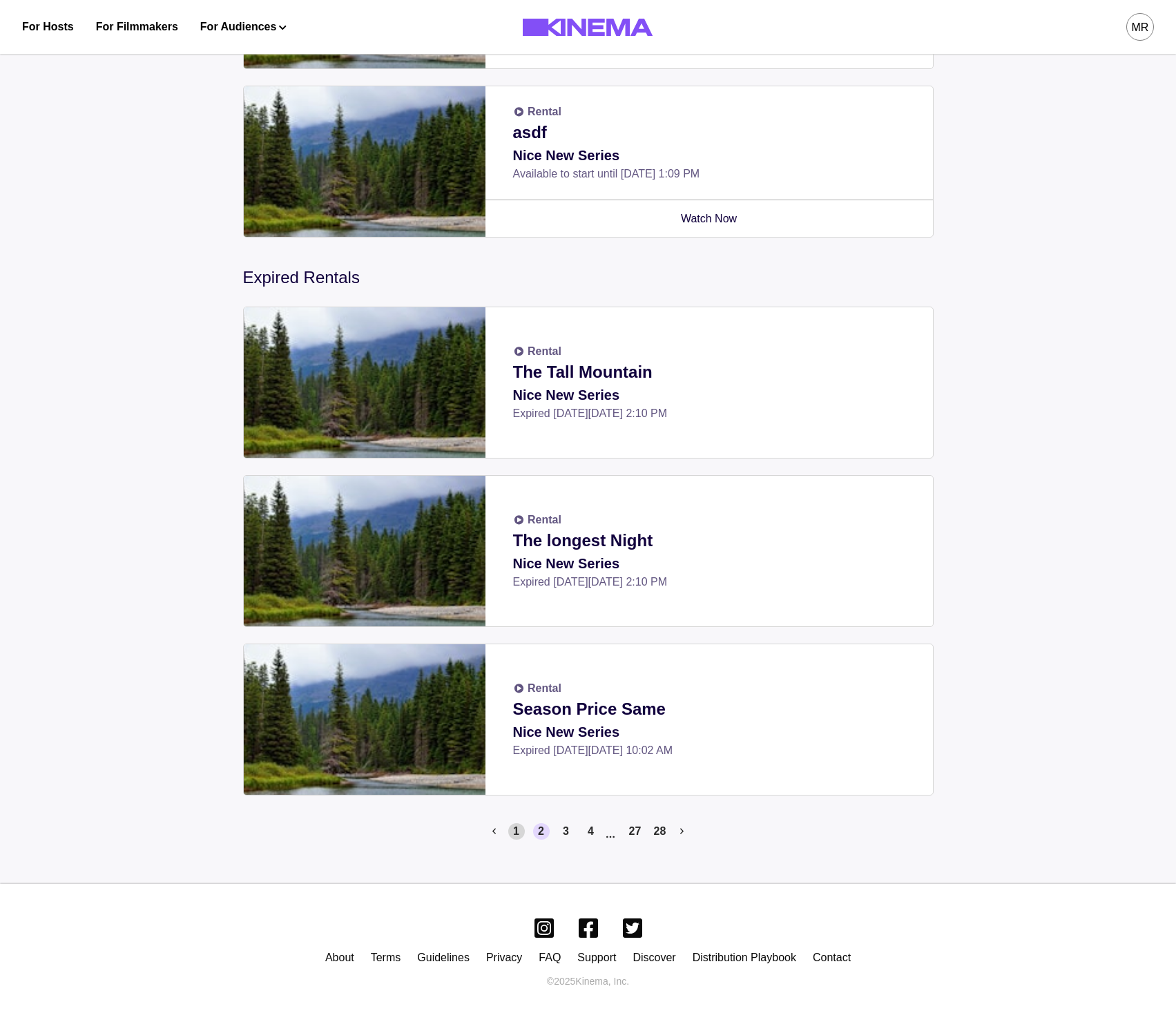
click at [514, 831] on button "1" at bounding box center [516, 831] width 17 height 17
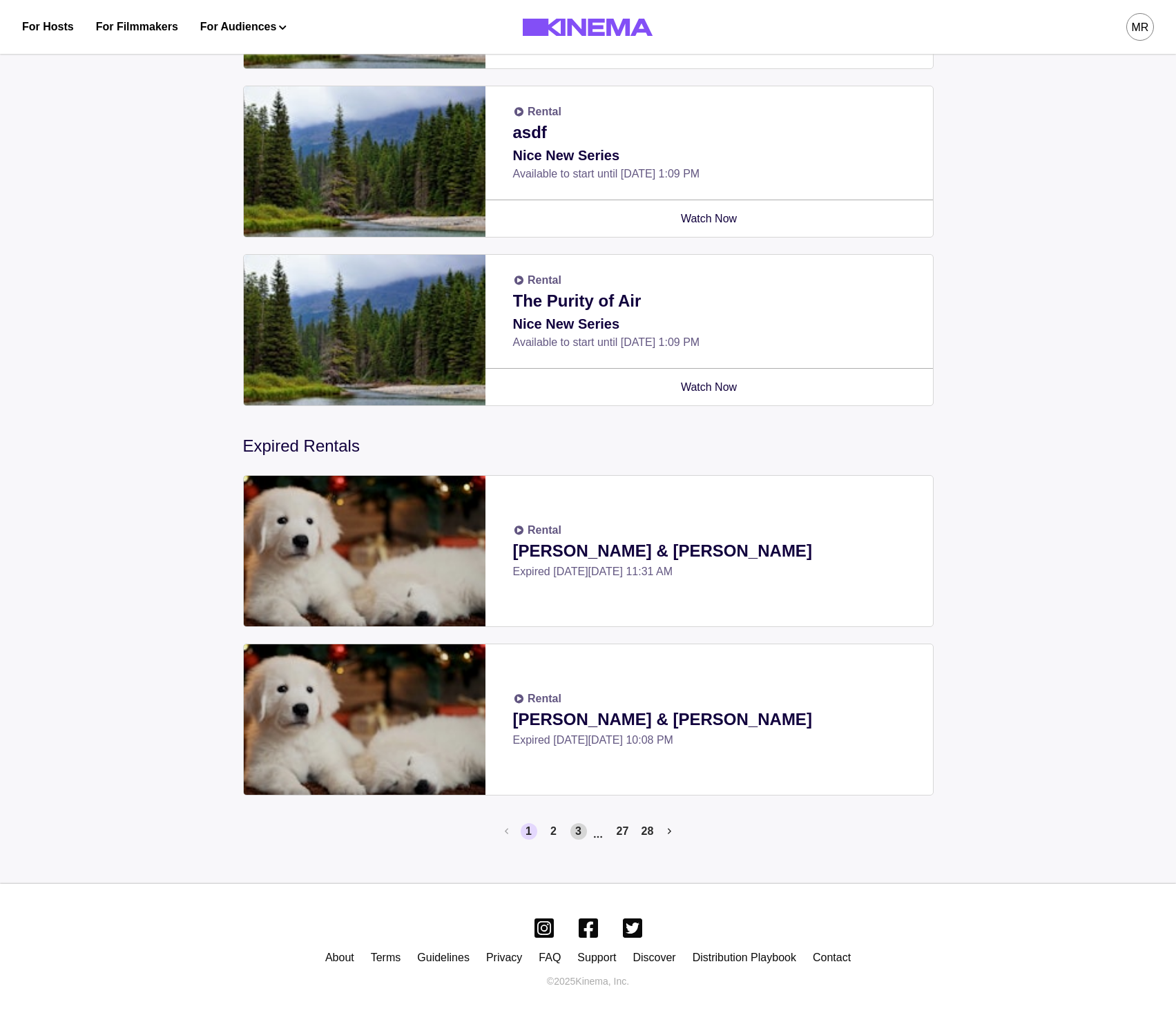
click at [572, 831] on button "3" at bounding box center [579, 831] width 17 height 17
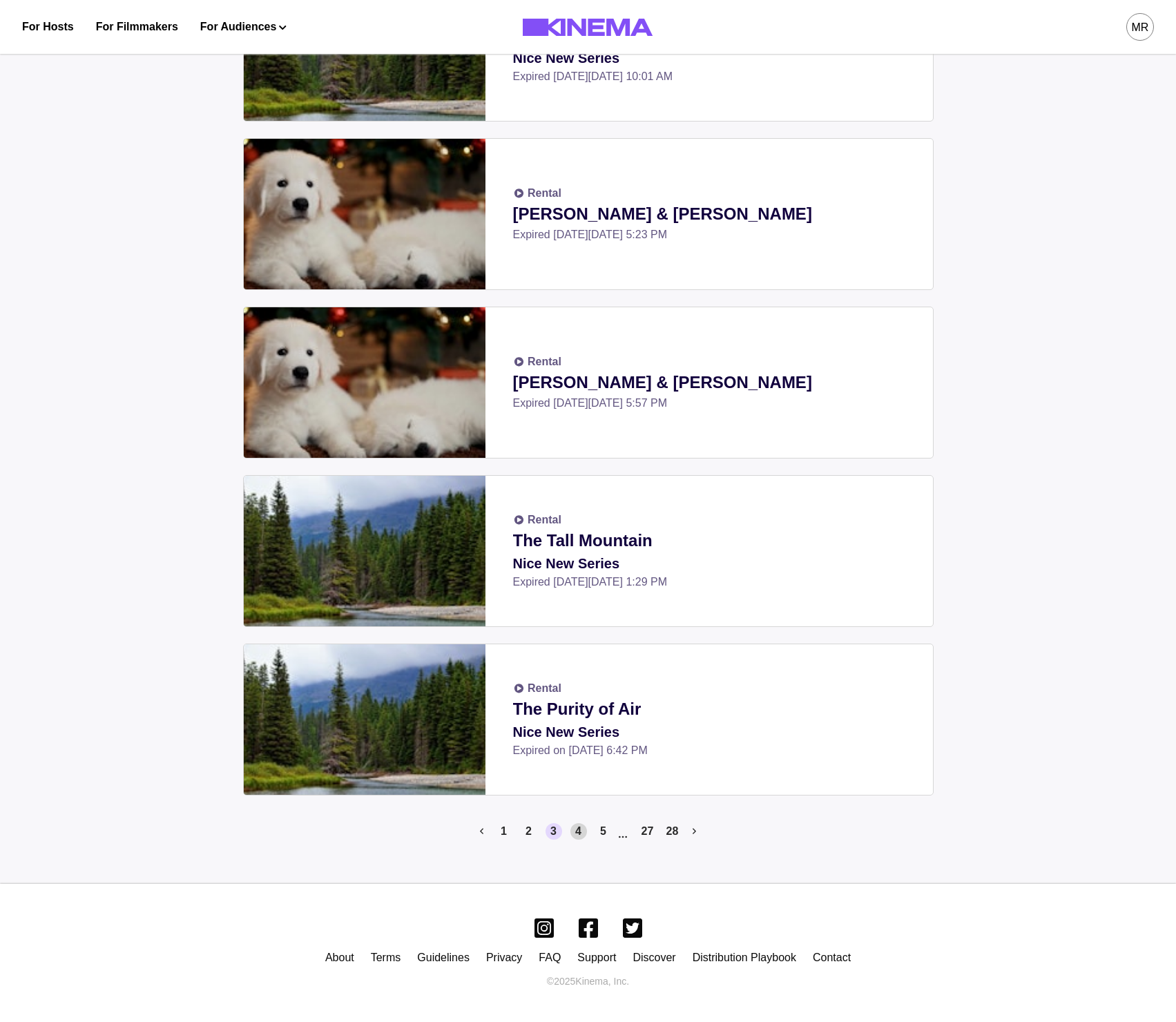
click at [580, 826] on button "4" at bounding box center [579, 831] width 17 height 17
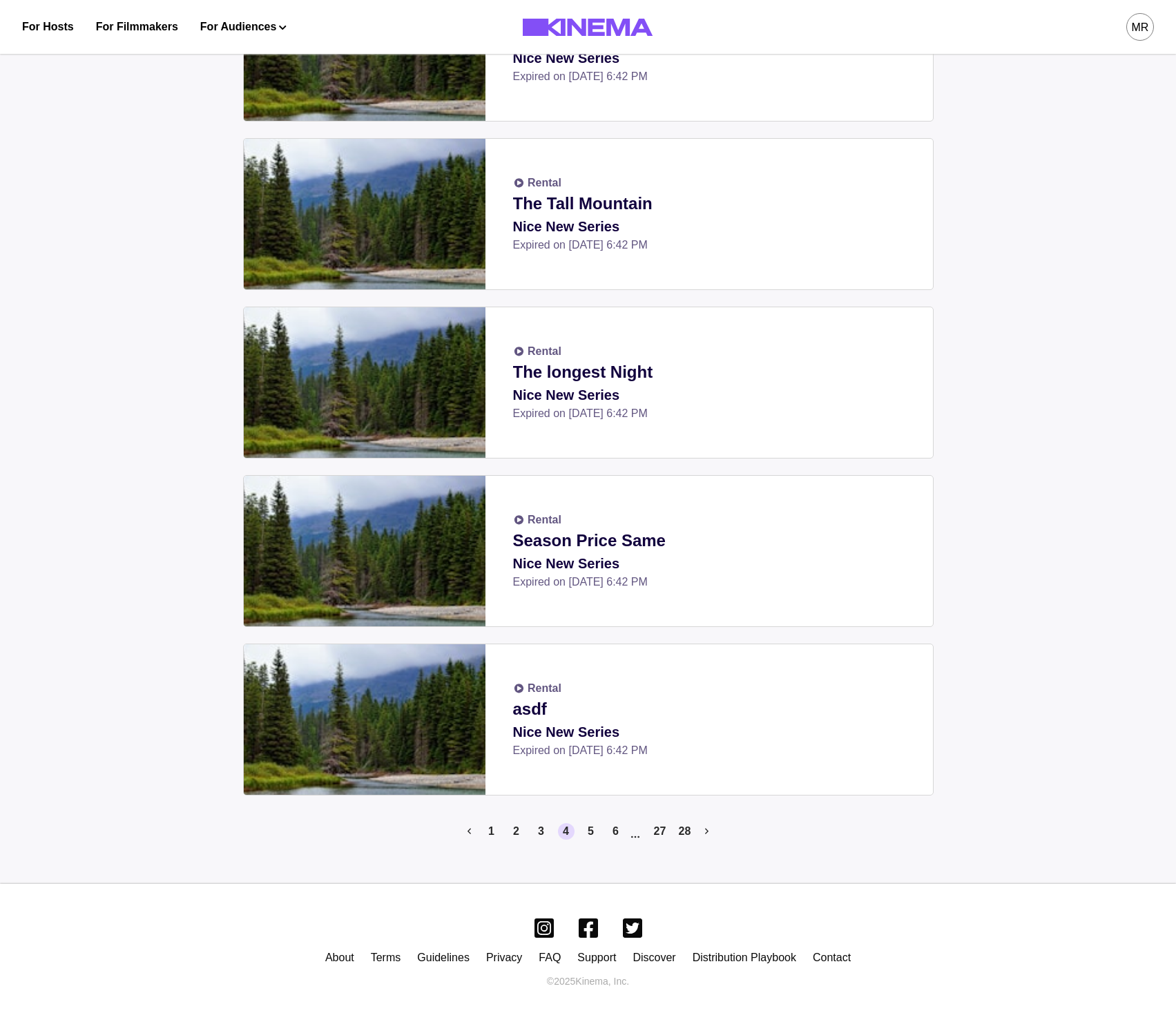
click at [496, 837] on button "1" at bounding box center [492, 831] width 17 height 17
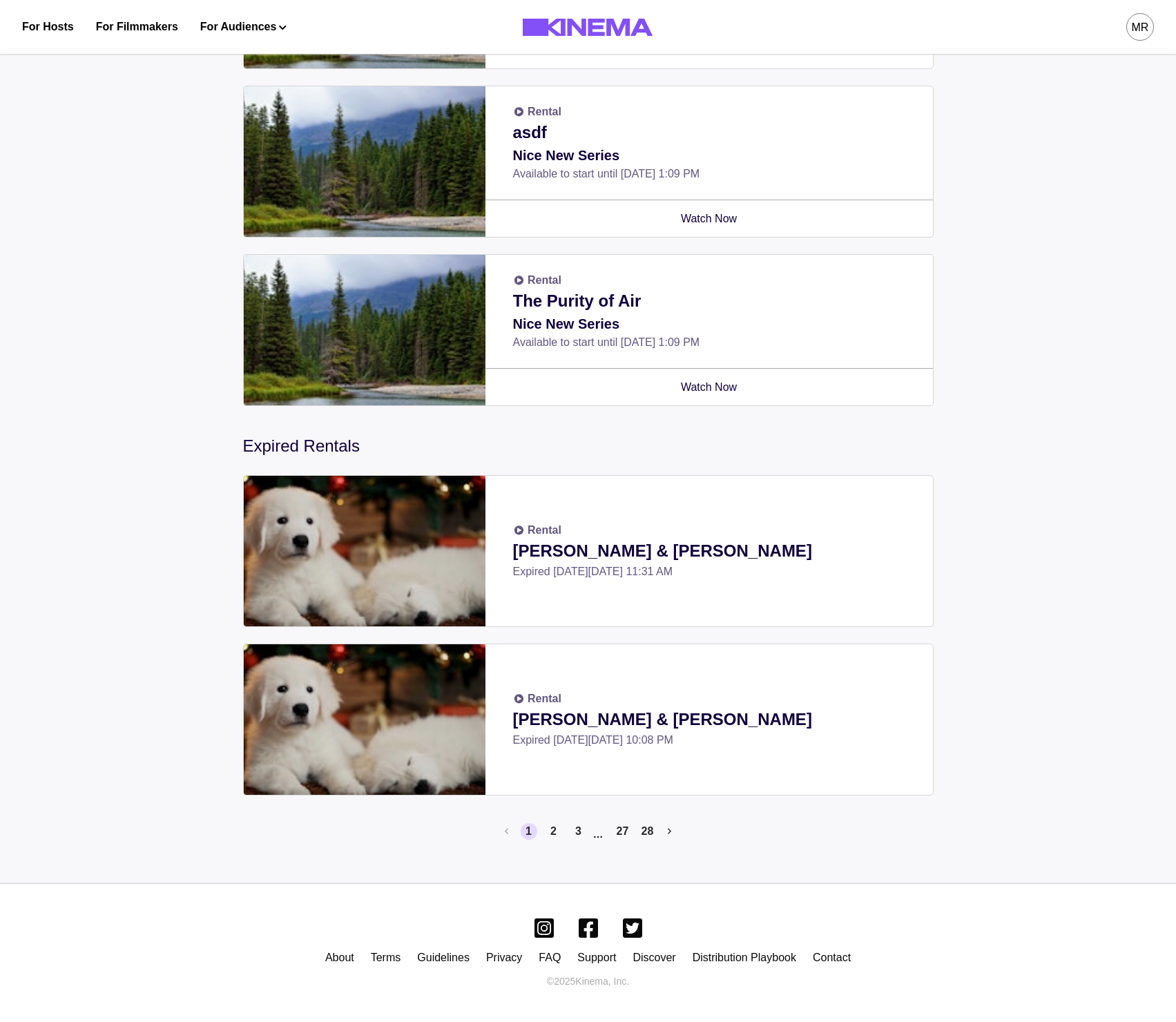
click at [542, 836] on li "2" at bounding box center [552, 836] width 22 height 28
click at [551, 831] on button "2" at bounding box center [553, 831] width 17 height 17
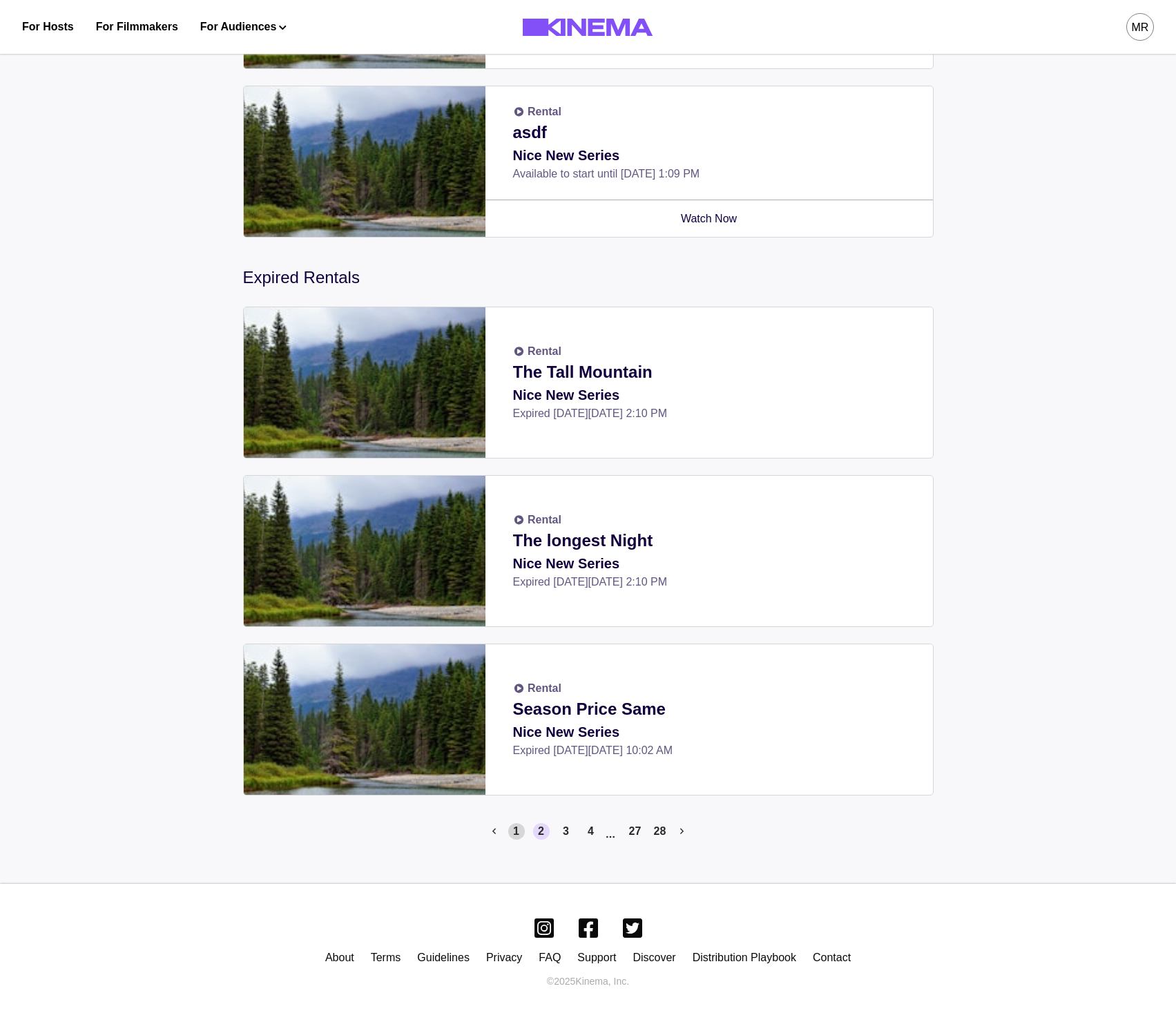
click at [515, 830] on button "1" at bounding box center [516, 831] width 17 height 17
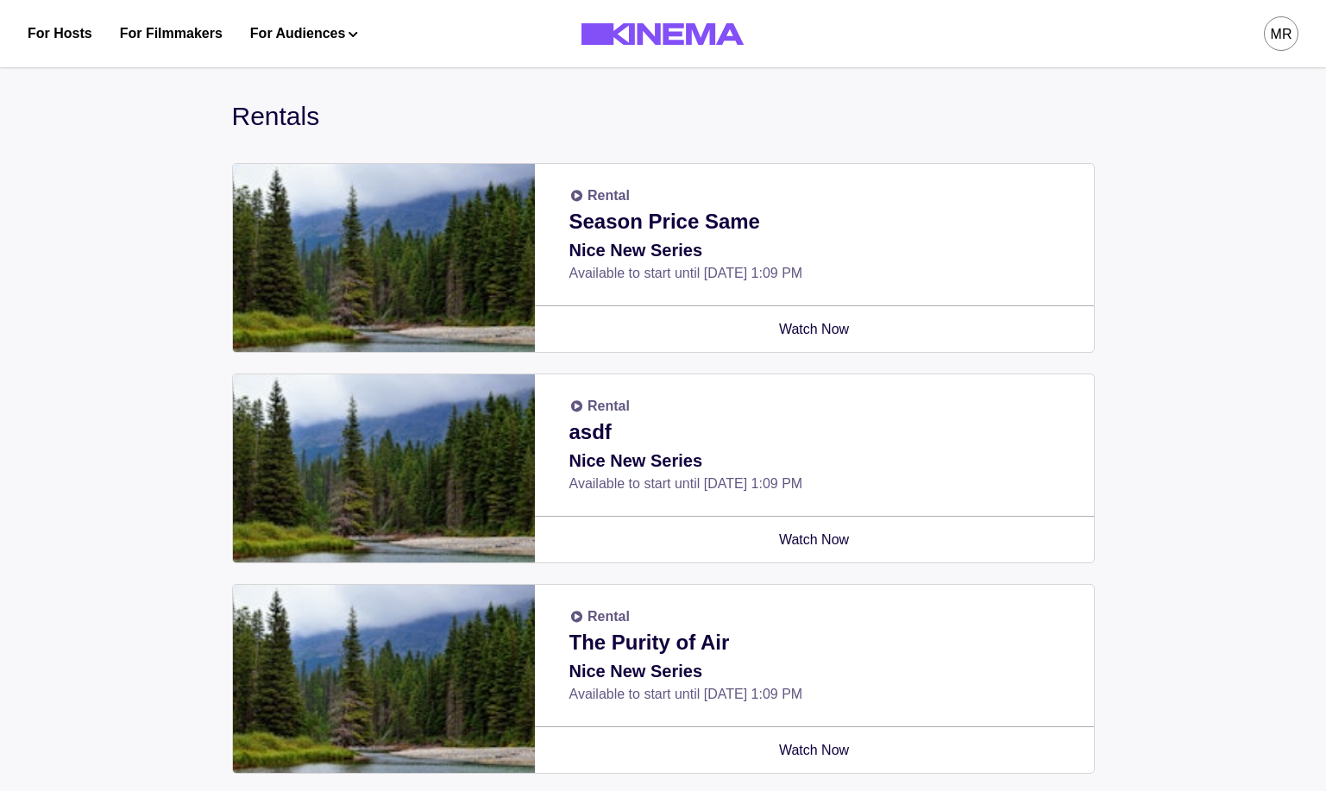
click at [1268, 27] on div "MR" at bounding box center [1281, 33] width 35 height 35
click at [1134, 150] on div "Tickets 9" at bounding box center [1190, 146] width 188 height 48
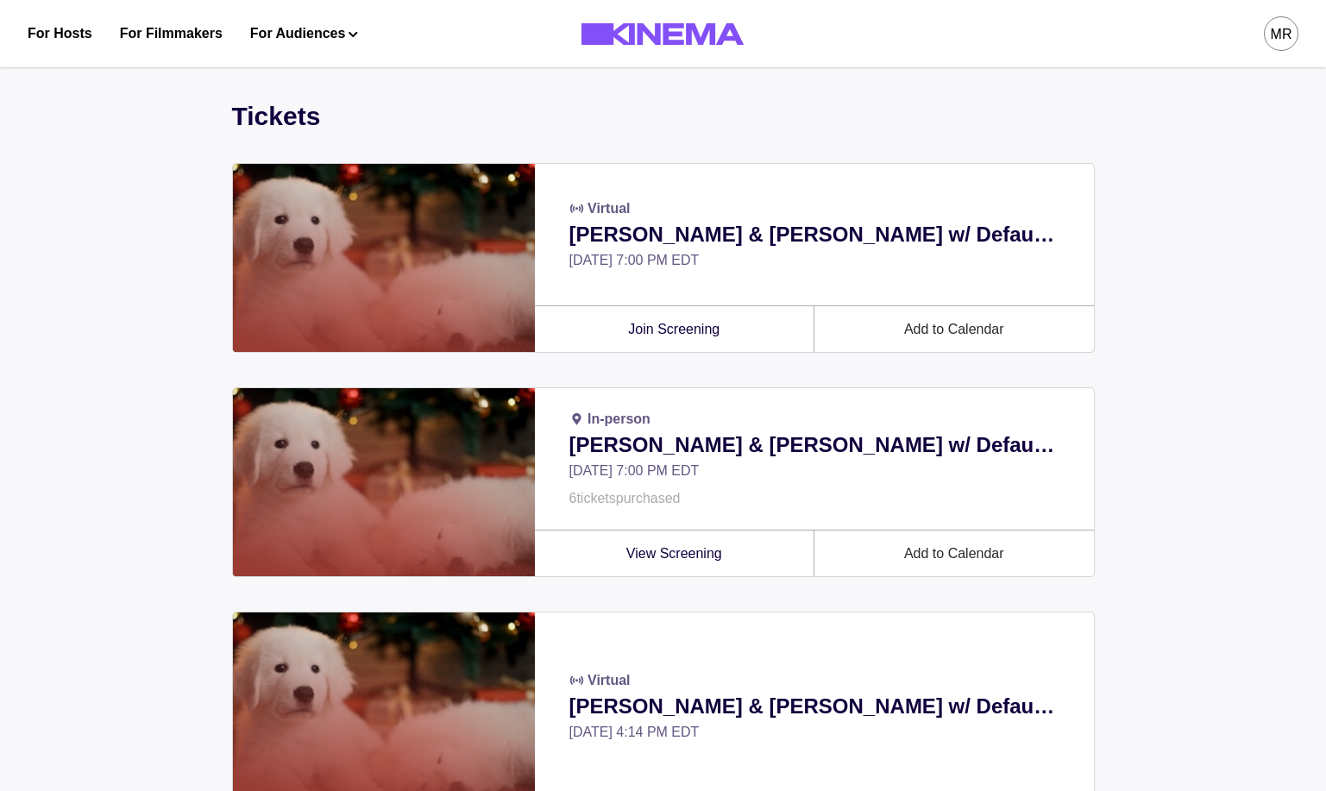
click at [1285, 24] on div "MR" at bounding box center [1282, 34] width 22 height 21
click at [1010, 136] on div "Tickets Virtual Allan & Suzi w/ Default Rate Cards. Wow! Sat, Sep 27, 7:00 PM E…" at bounding box center [663, 704] width 863 height 1215
drag, startPoint x: 725, startPoint y: 260, endPoint x: 562, endPoint y: 260, distance: 162.2
click at [562, 260] on div "Virtual Allan & Suzi w/ Default Rate Cards. Wow! Sat, Sep 27, 7:00 PM EDT" at bounding box center [814, 234] width 559 height 141
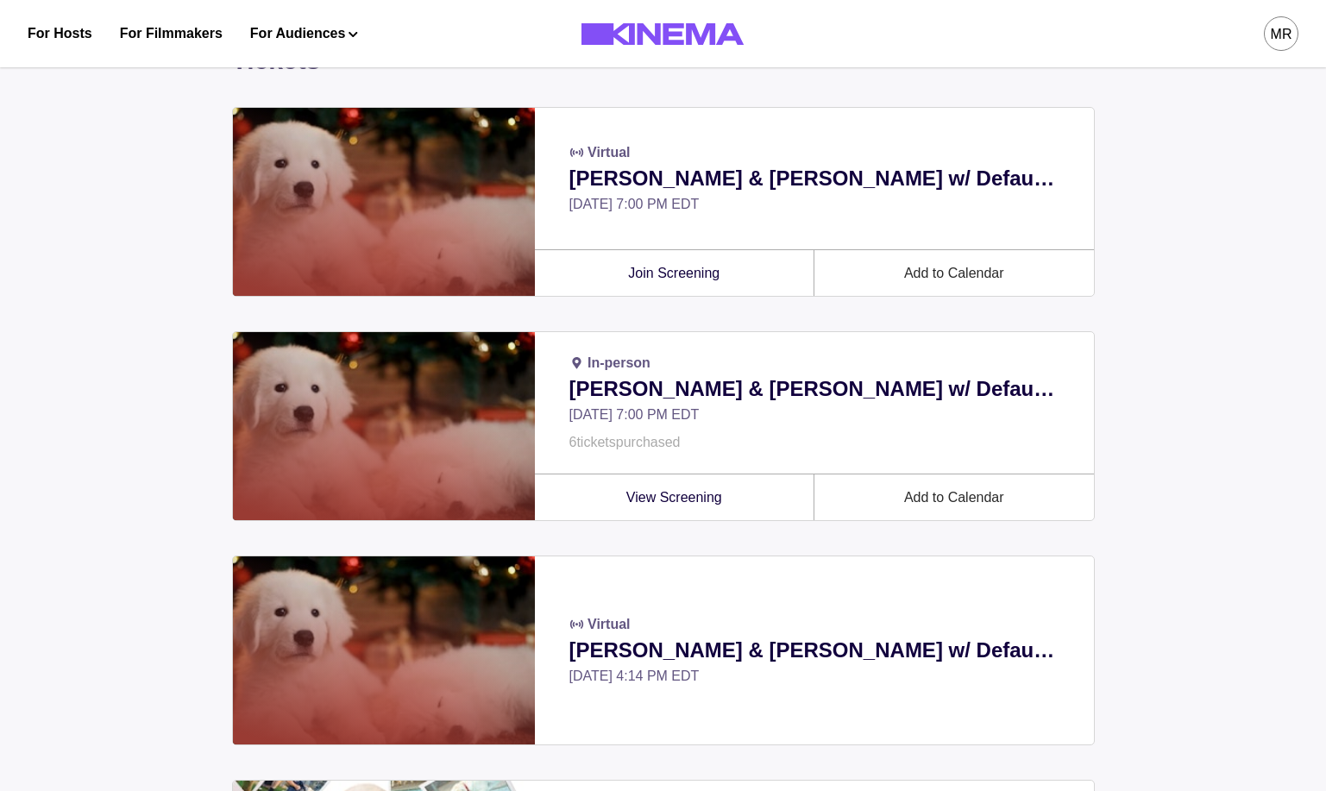
scroll to position [44, 0]
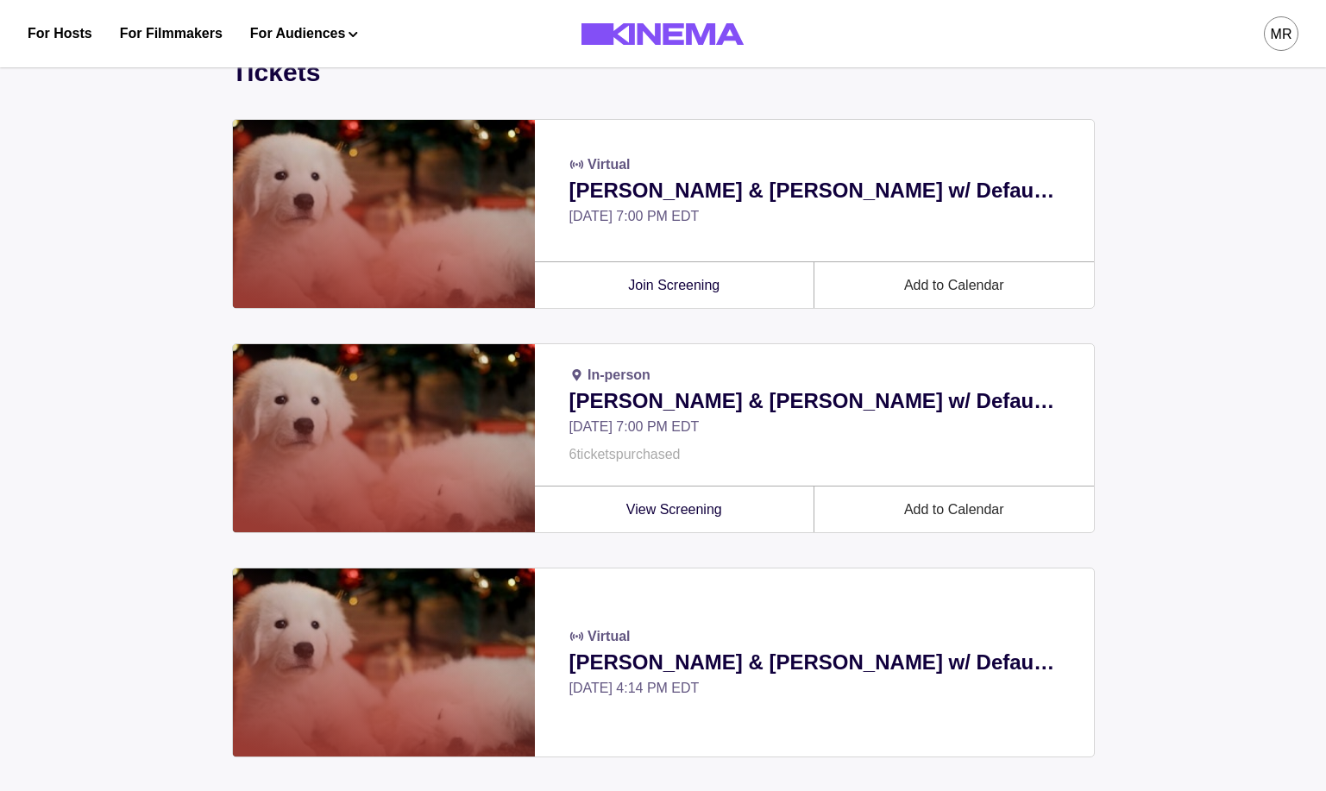
click at [1260, 10] on div "MR" at bounding box center [1044, 33] width 508 height 67
click at [1264, 47] on button "MR" at bounding box center [1281, 33] width 35 height 67
click at [888, 84] on div "Tickets" at bounding box center [663, 72] width 863 height 39
drag, startPoint x: 696, startPoint y: 456, endPoint x: 554, endPoint y: 217, distance: 278.9
click at [554, 217] on div "Virtual Allan & Suzi w/ Default Rate Cards. Wow! Sat, Sep 27, 7:00 PM EDT Join …" at bounding box center [663, 662] width 863 height 1087
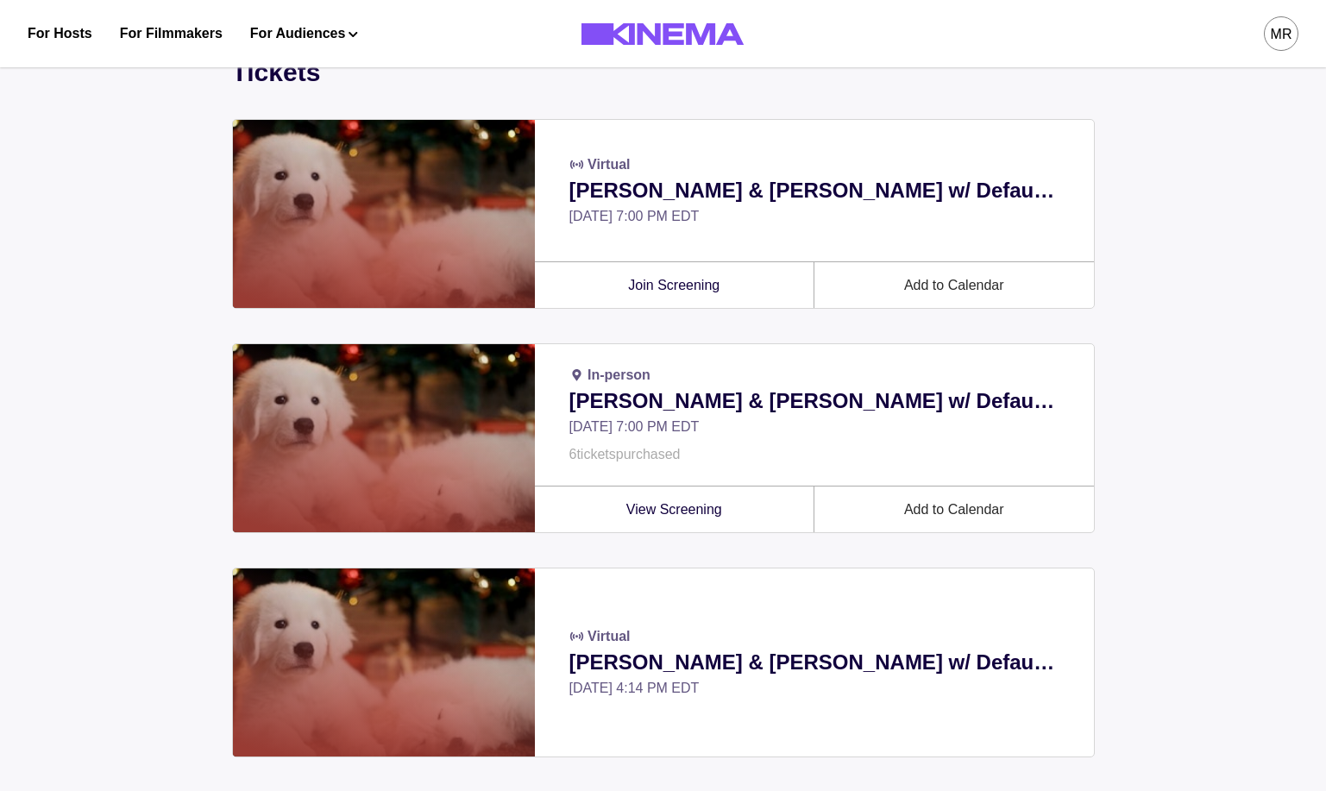
click at [603, 217] on p "Sat, Sep 27, 7:00 PM EDT" at bounding box center [814, 216] width 490 height 21
click at [602, 460] on p "6 ticket s purchased" at bounding box center [814, 454] width 490 height 21
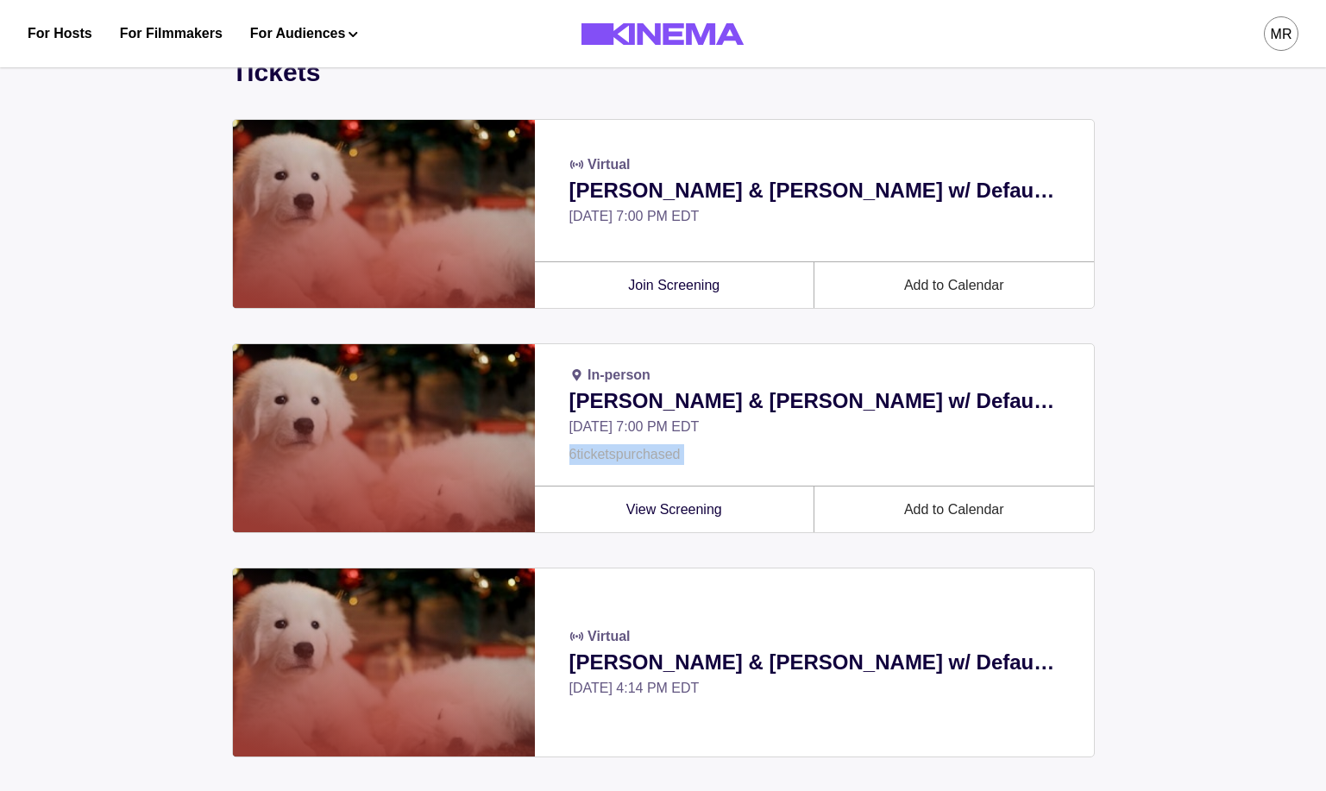
click at [602, 460] on p "6 ticket s purchased" at bounding box center [814, 454] width 490 height 21
click at [598, 217] on p "Sat, Sep 27, 7:00 PM EDT" at bounding box center [814, 216] width 490 height 21
click at [590, 449] on p "6 ticket s purchased" at bounding box center [814, 454] width 490 height 21
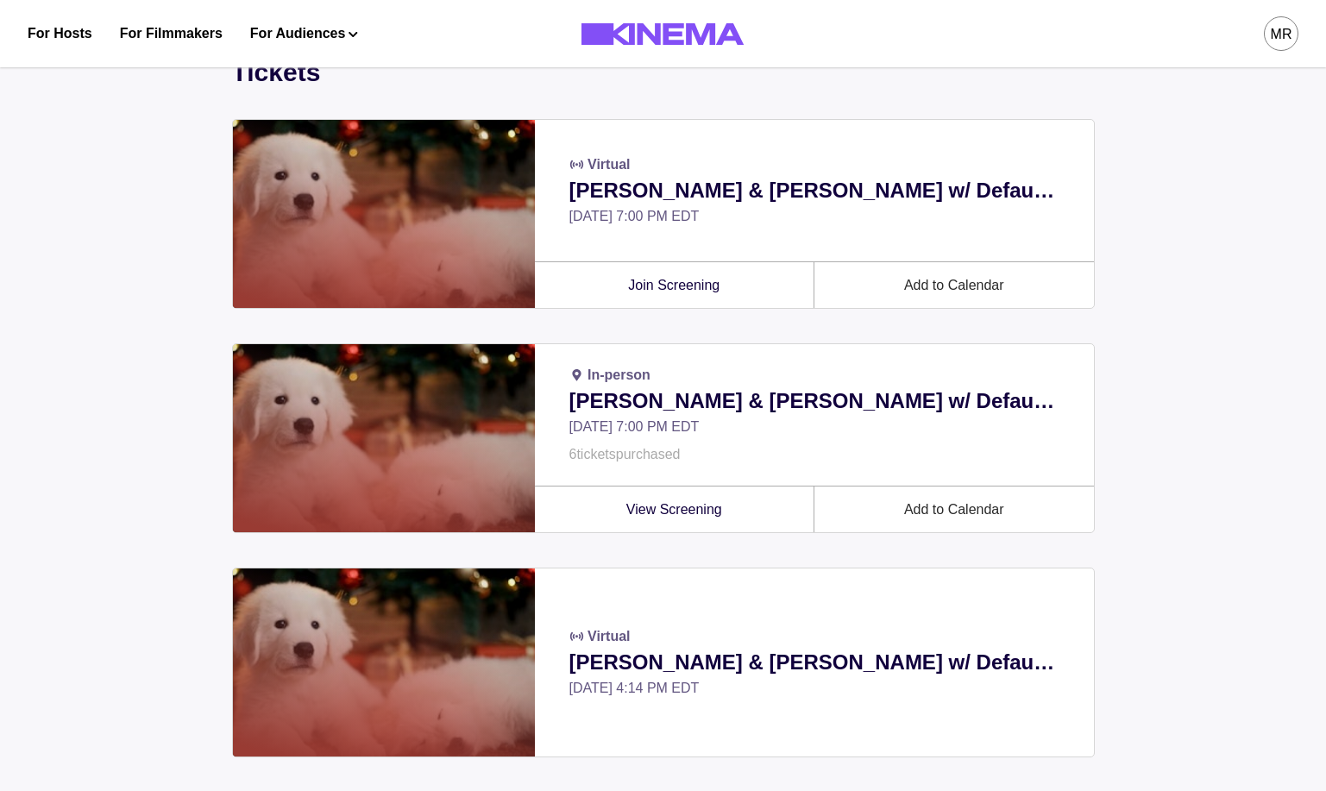
click at [586, 213] on p "Sat, Sep 27, 7:00 PM EDT" at bounding box center [814, 216] width 490 height 21
click at [582, 460] on p "6 ticket s purchased" at bounding box center [814, 454] width 490 height 21
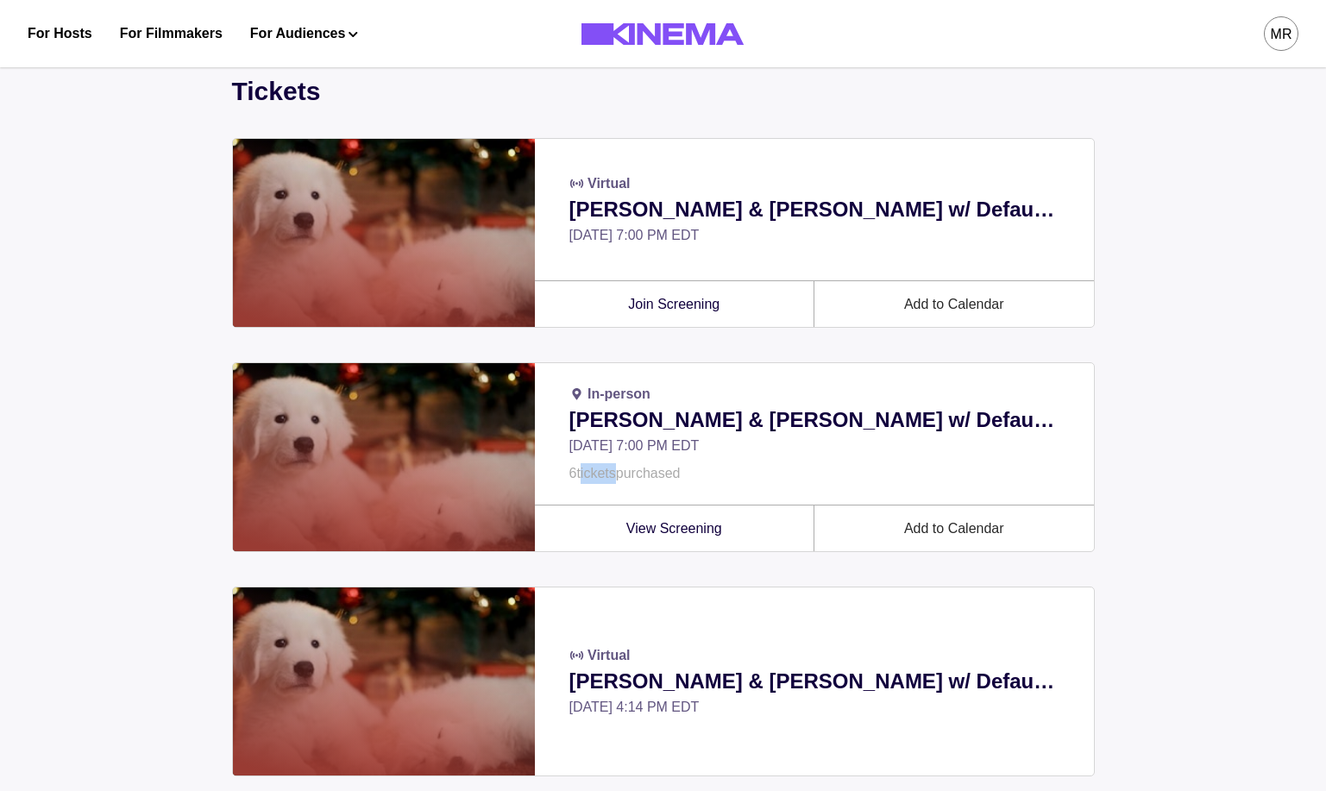
scroll to position [0, 0]
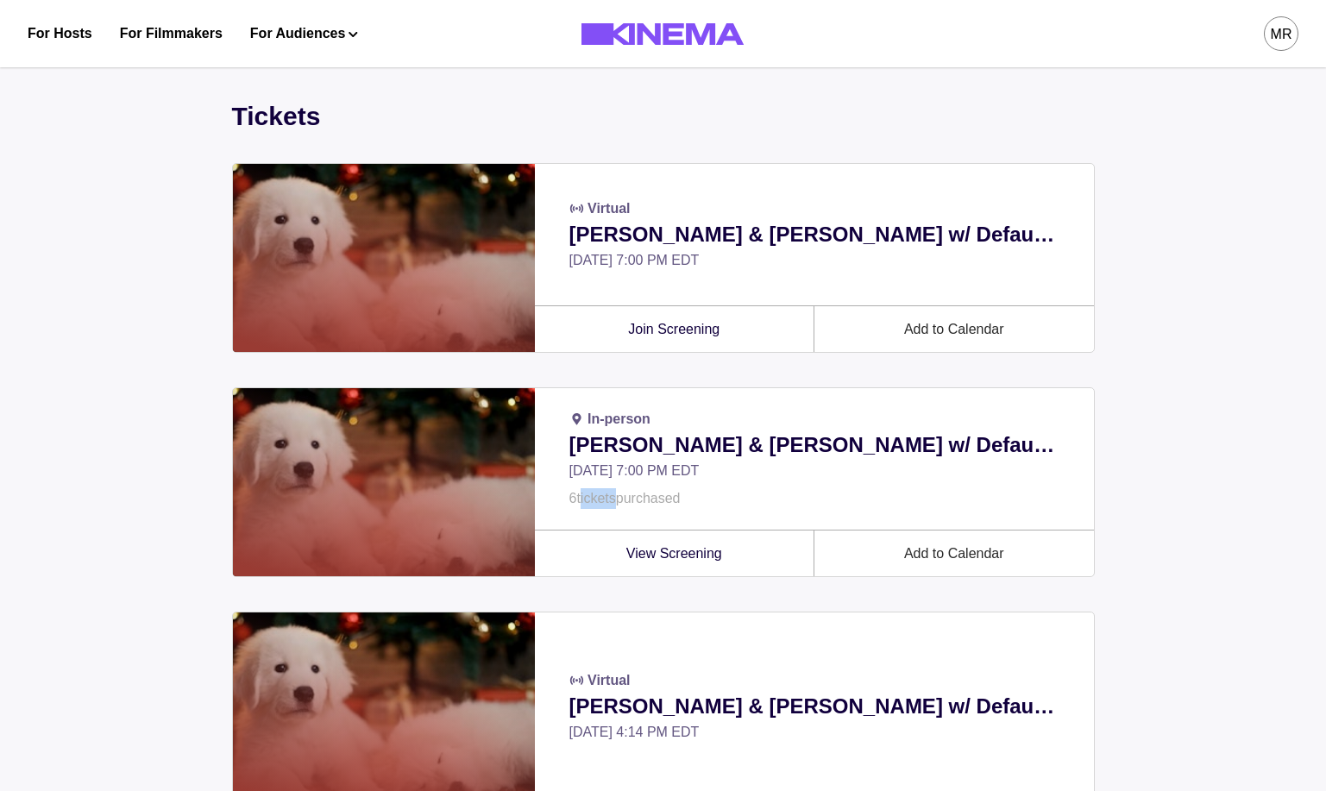
click at [1278, 53] on button "MR" at bounding box center [1281, 33] width 35 height 67
click at [1125, 206] on div "Rentals" at bounding box center [1190, 196] width 188 height 48
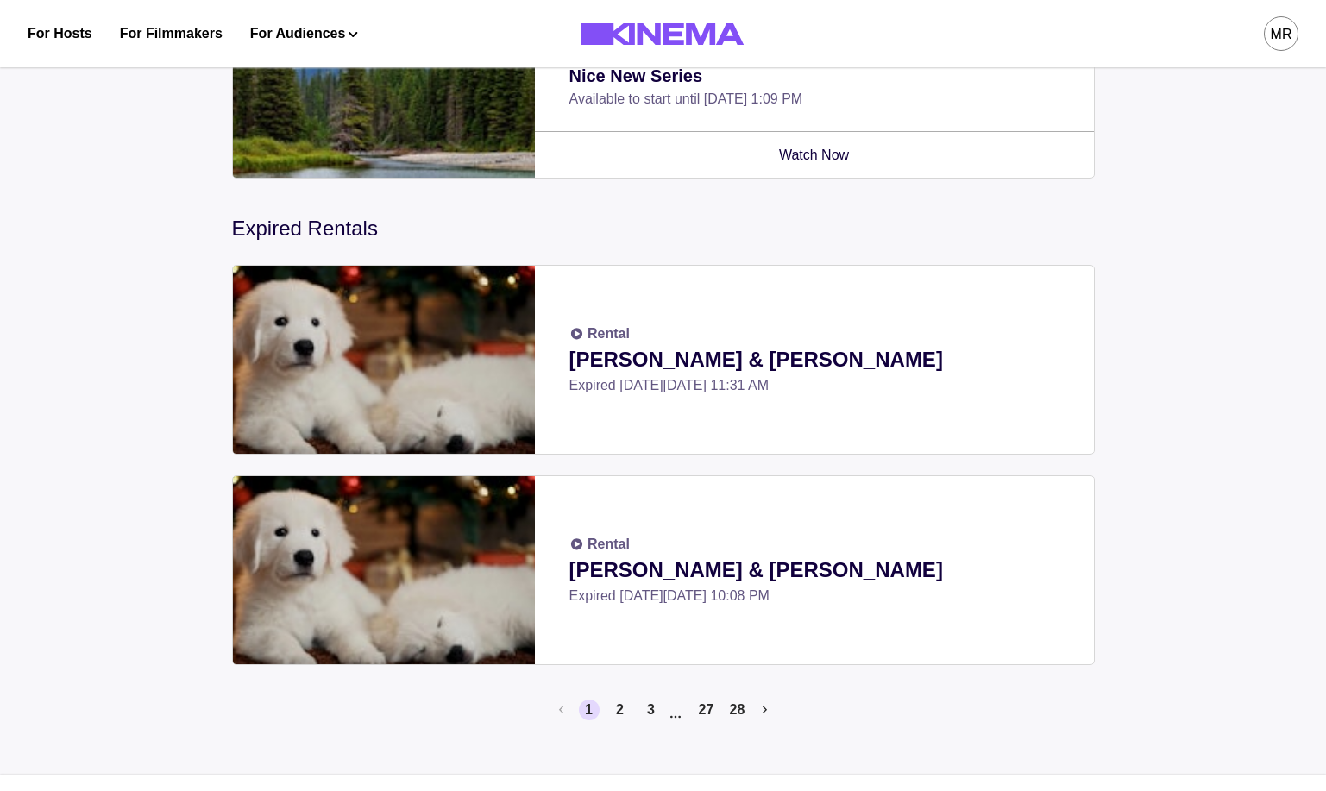
scroll to position [642, 0]
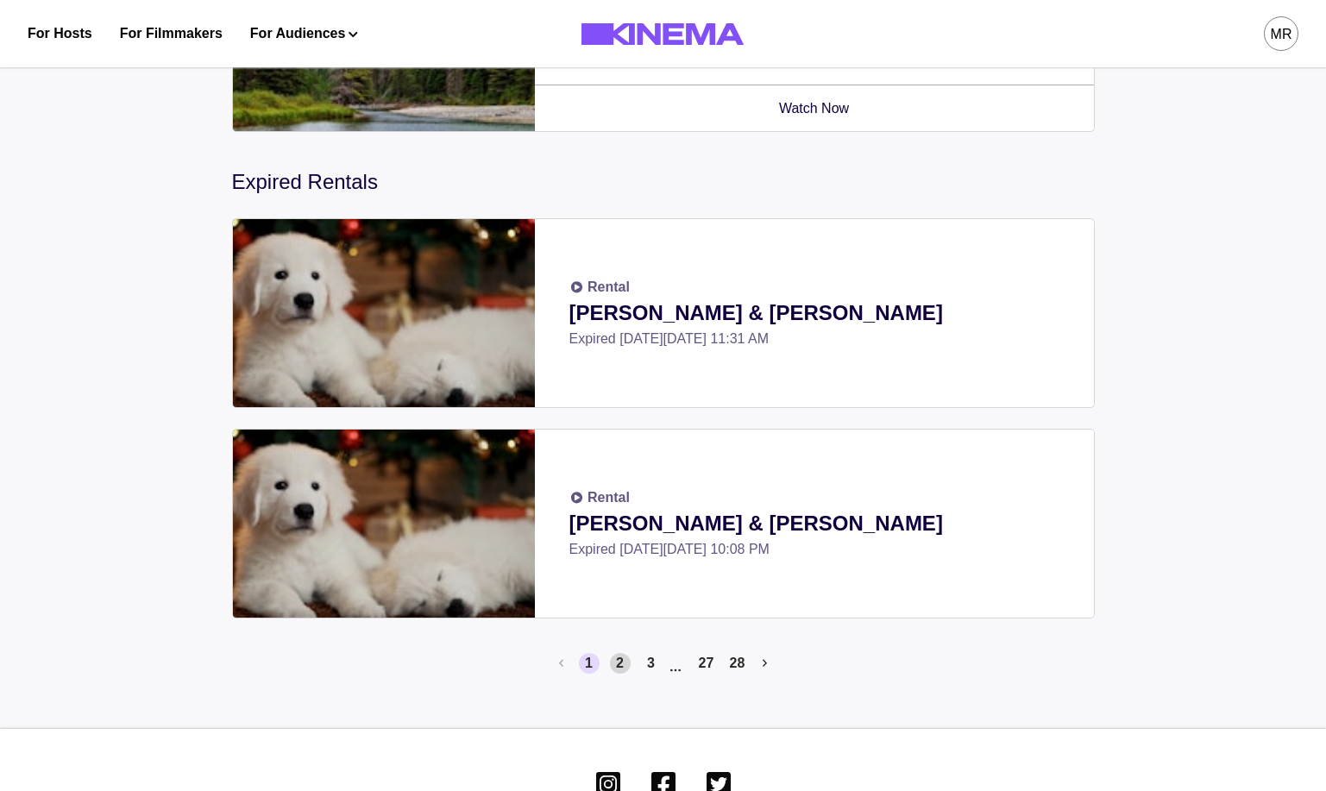
click at [612, 661] on button "2" at bounding box center [620, 663] width 21 height 21
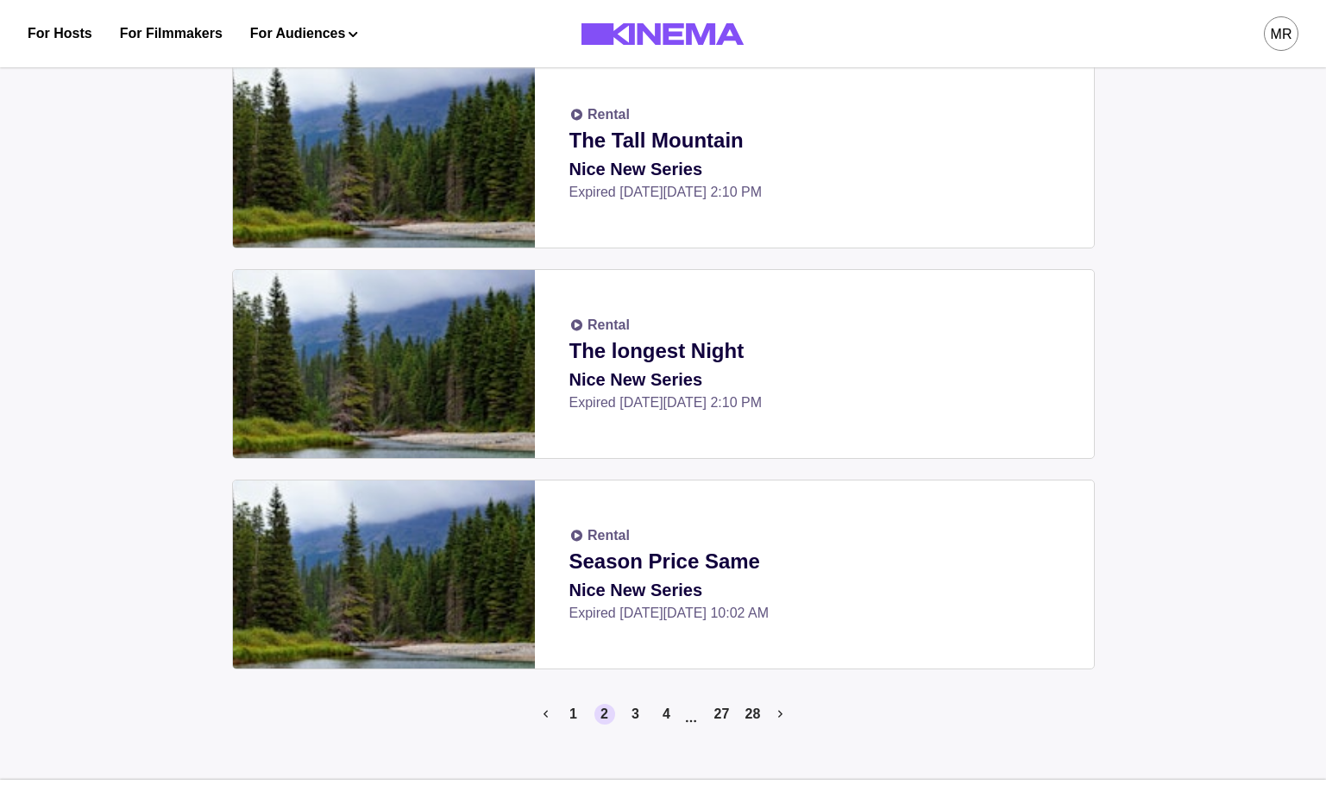
scroll to position [612, 0]
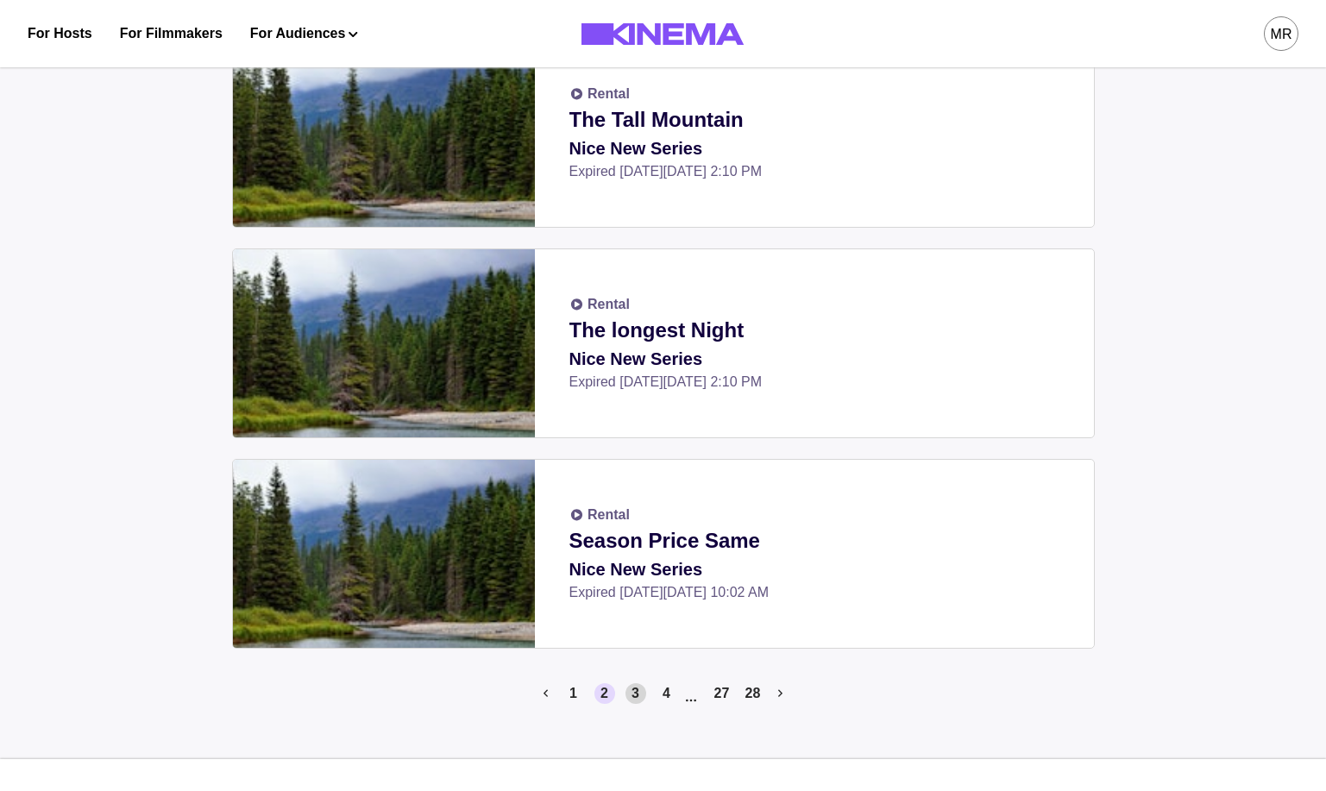
click at [639, 697] on button "3" at bounding box center [635, 693] width 21 height 21
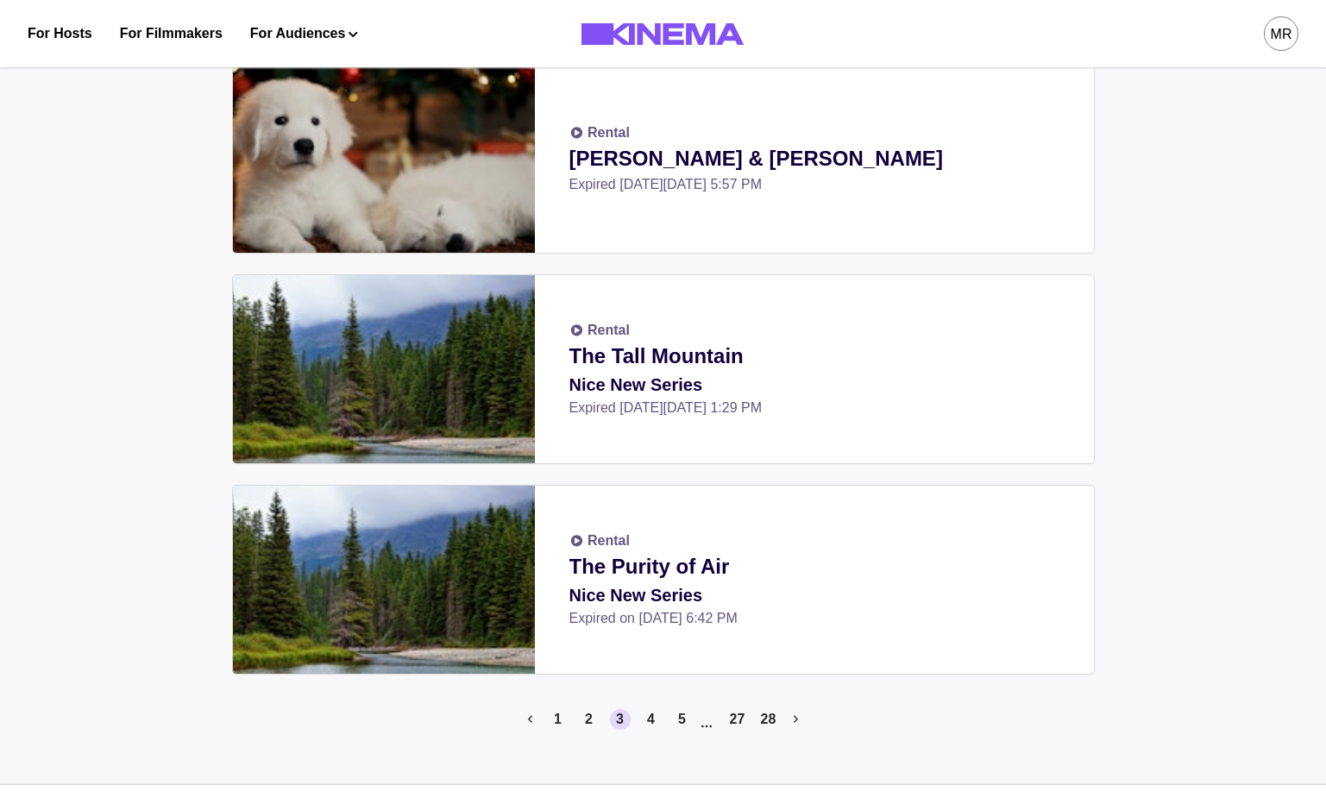
scroll to position [562, 0]
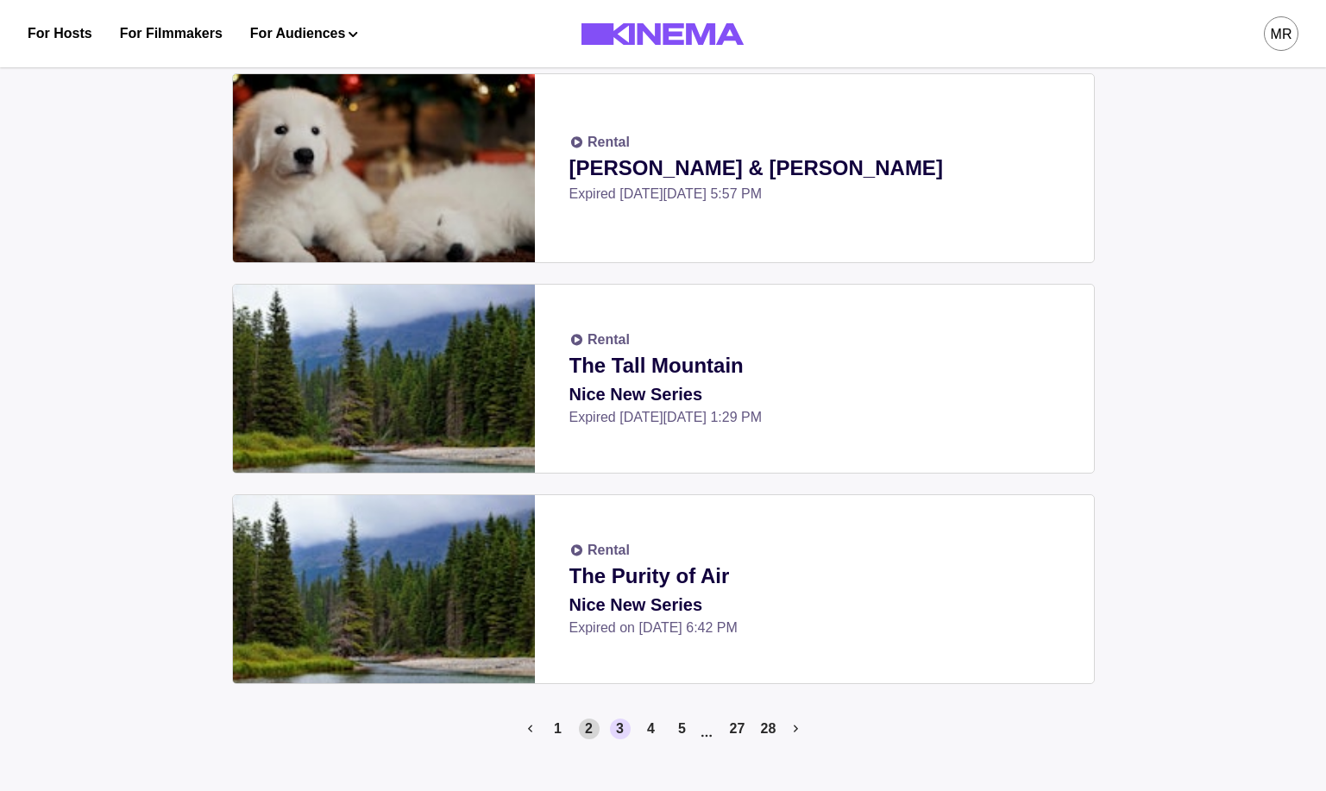
click at [579, 730] on button "2" at bounding box center [589, 729] width 21 height 21
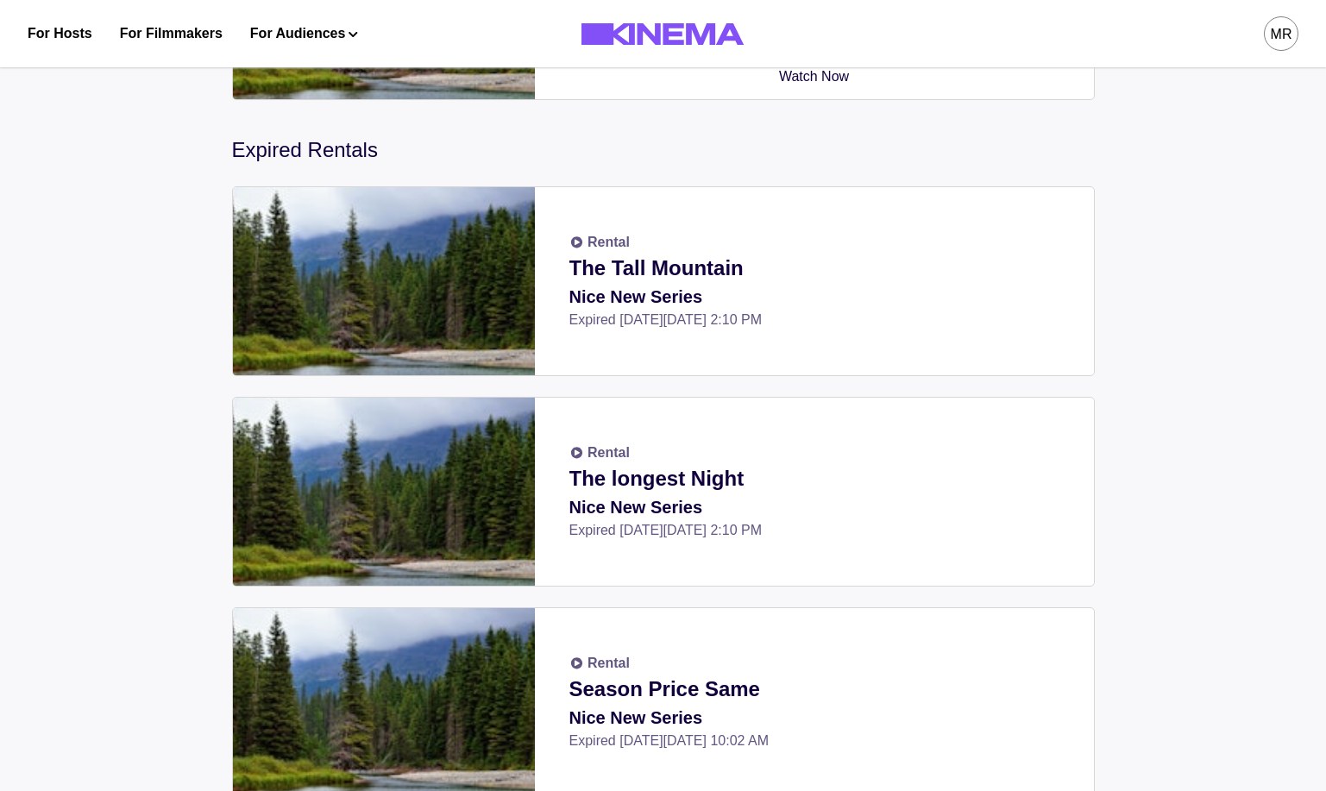
scroll to position [751, 0]
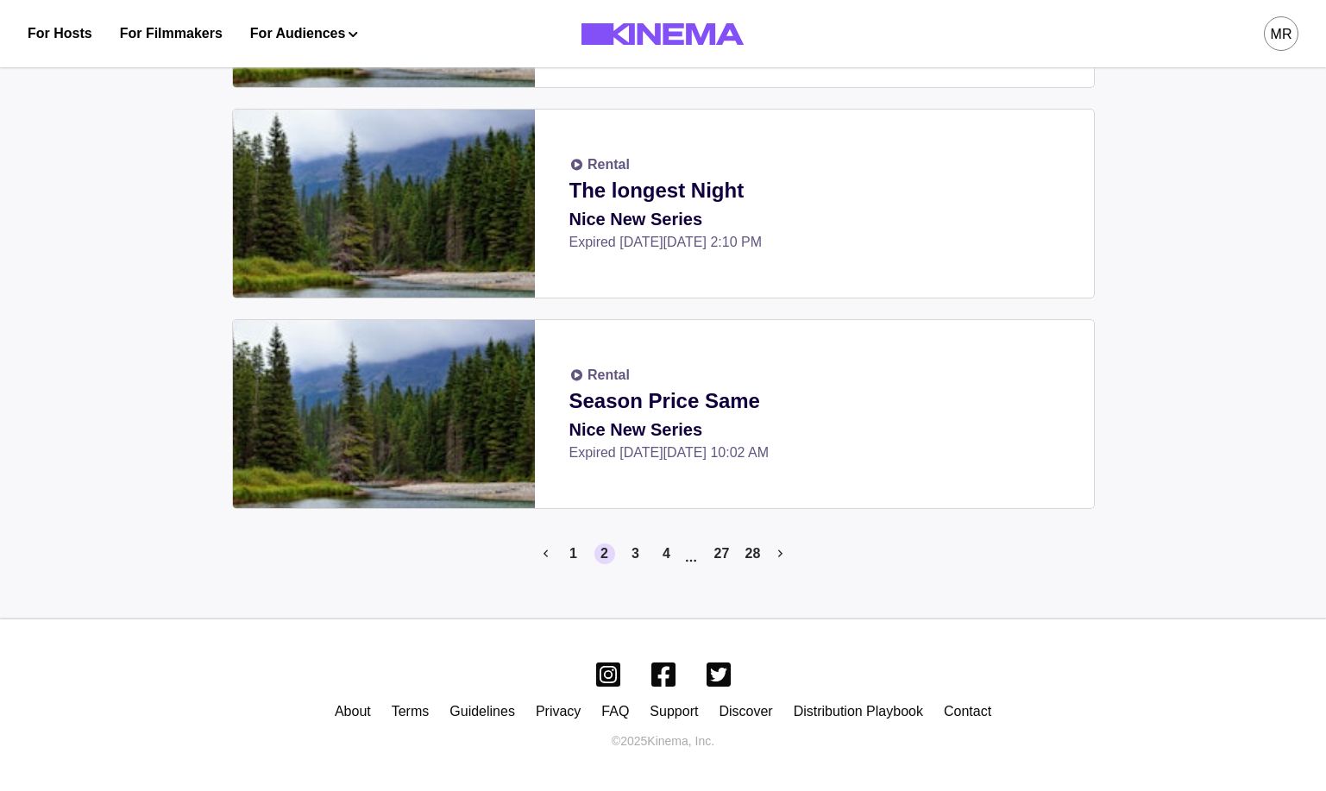
click at [575, 564] on li "1" at bounding box center [570, 560] width 28 height 35
click at [575, 558] on button "1" at bounding box center [573, 553] width 21 height 21
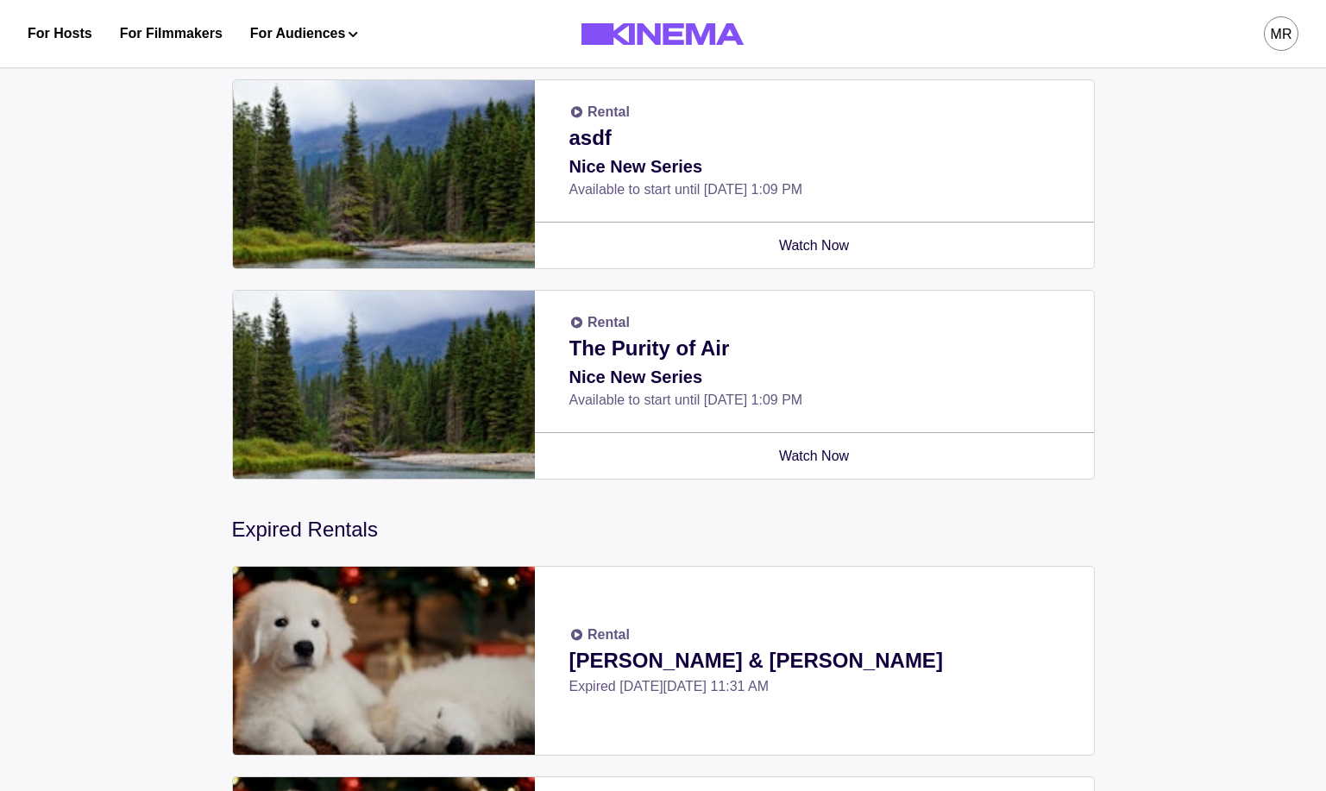
scroll to position [588, 0]
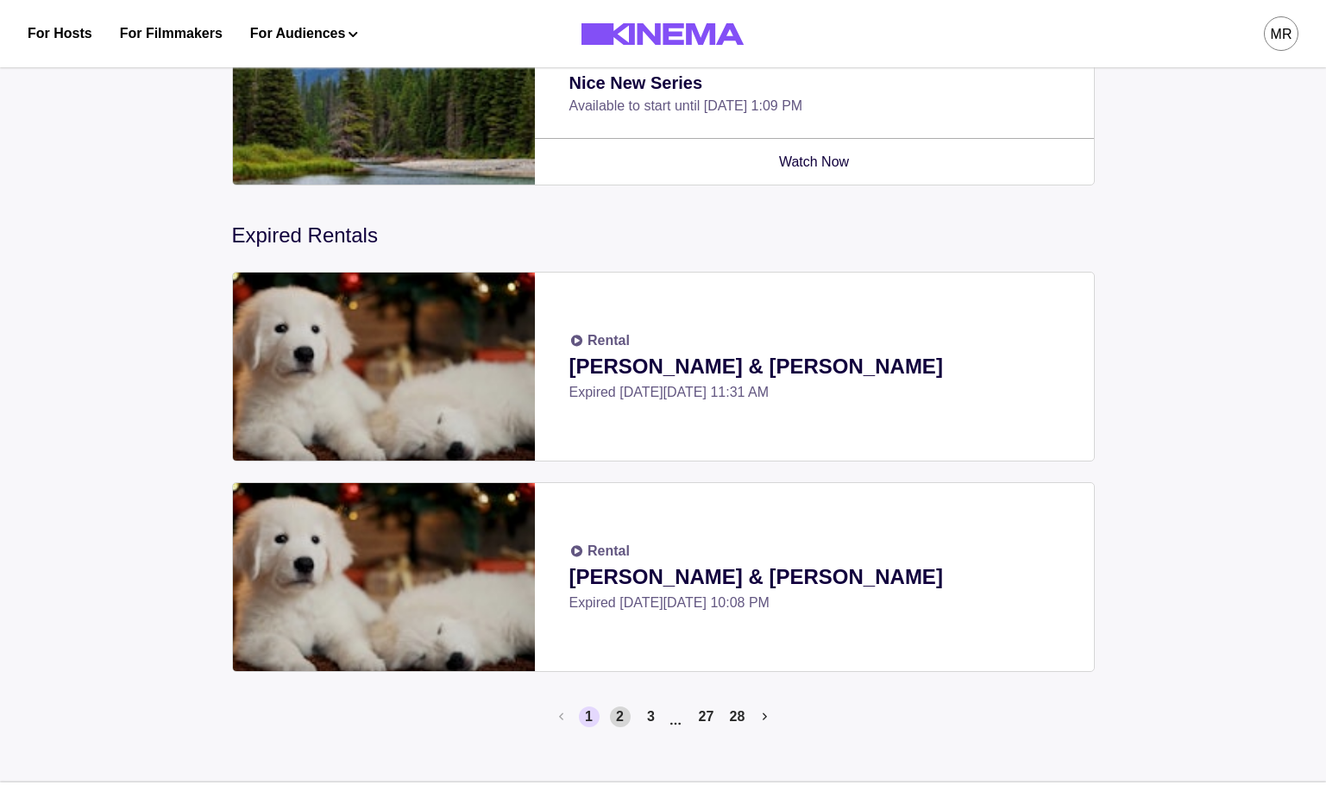
click at [627, 715] on button "2" at bounding box center [620, 717] width 21 height 21
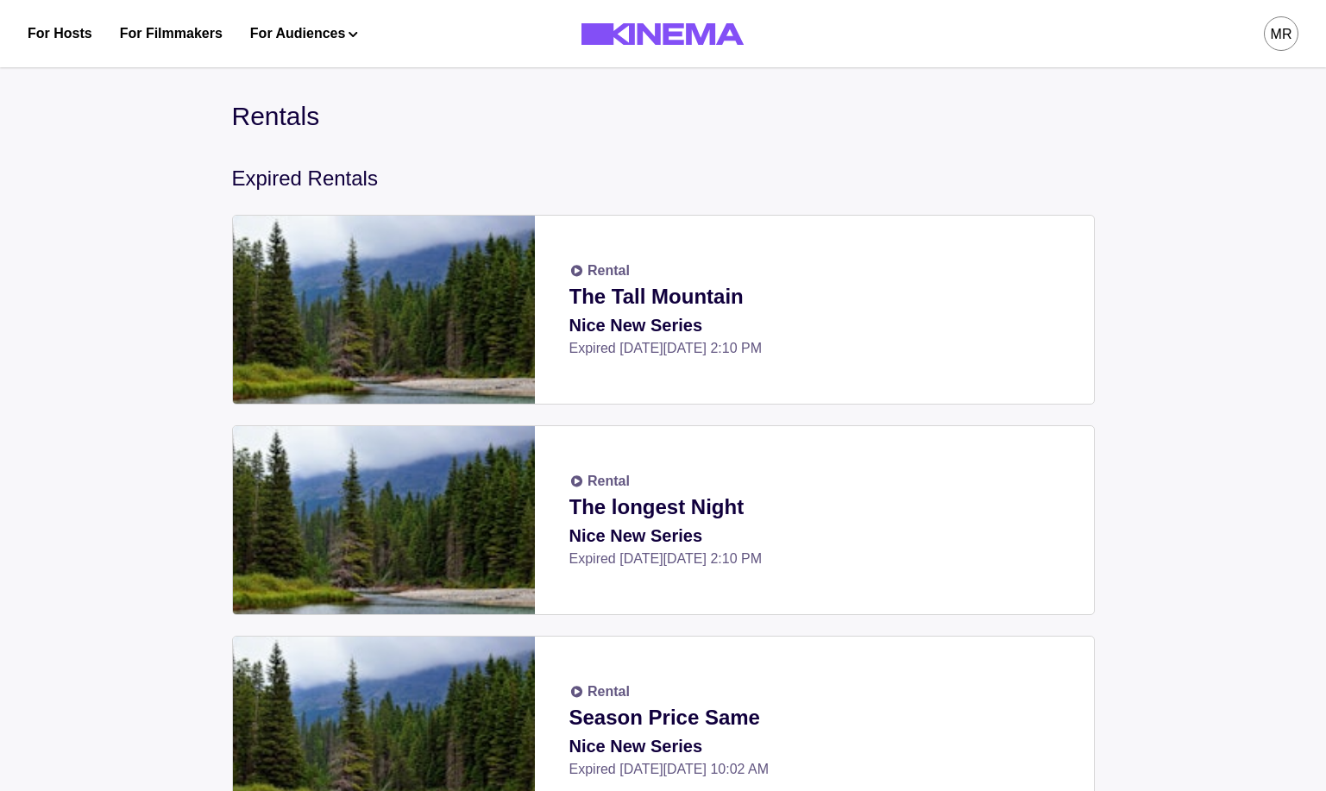
click at [1293, 37] on div "MR" at bounding box center [1281, 33] width 35 height 35
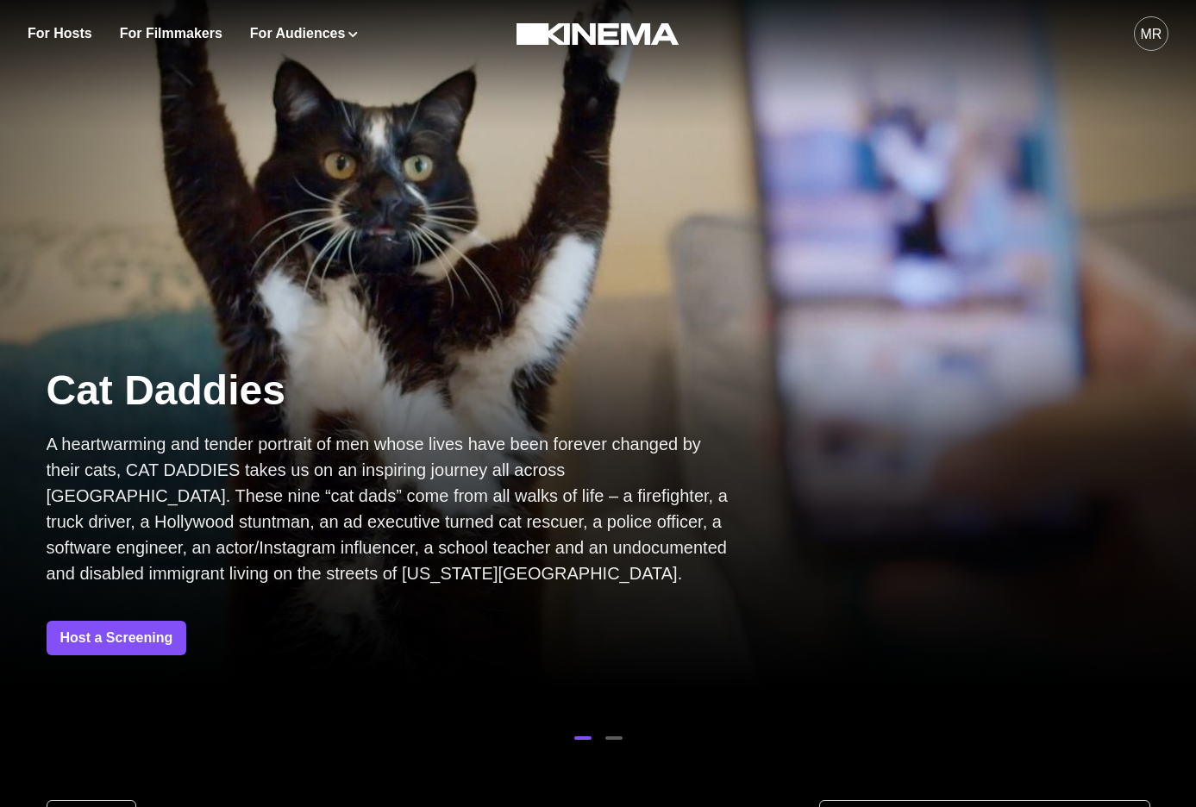
click at [1167, 13] on button "MR" at bounding box center [1151, 33] width 35 height 67
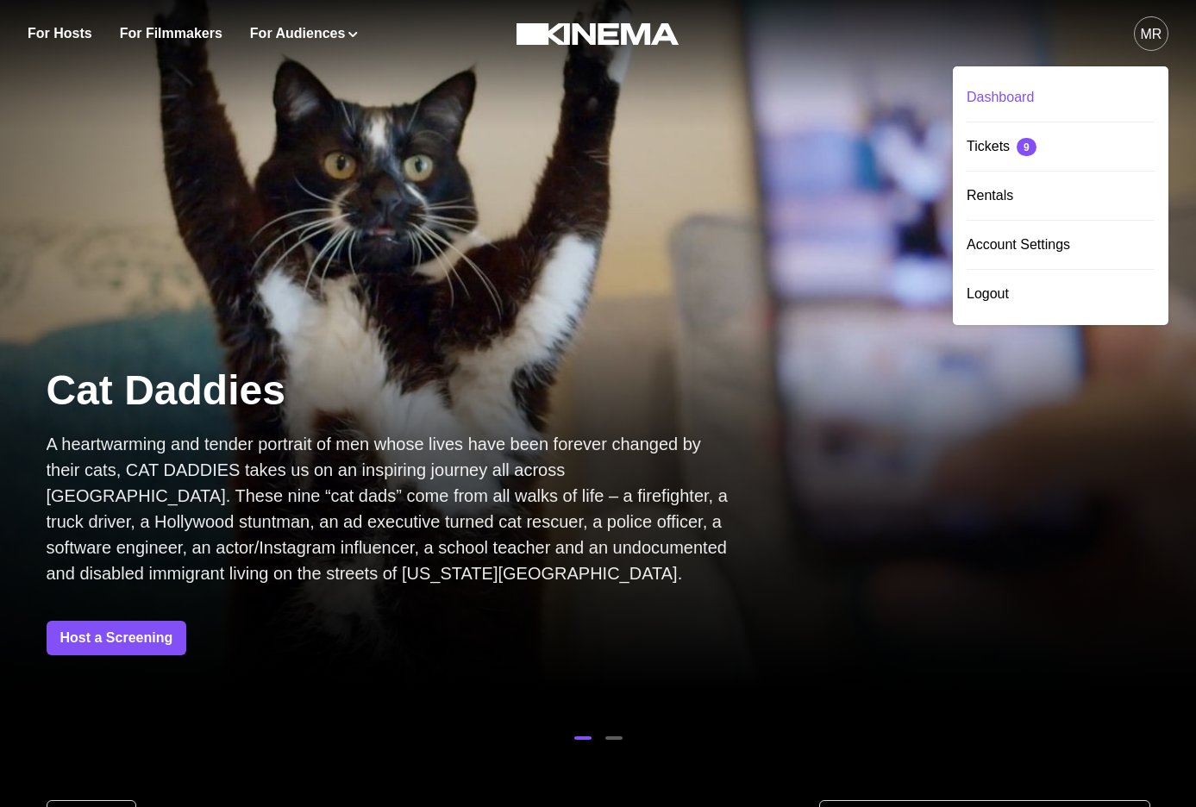
click at [1083, 91] on div "Dashboard" at bounding box center [1061, 97] width 188 height 48
